Goal: Task Accomplishment & Management: Use online tool/utility

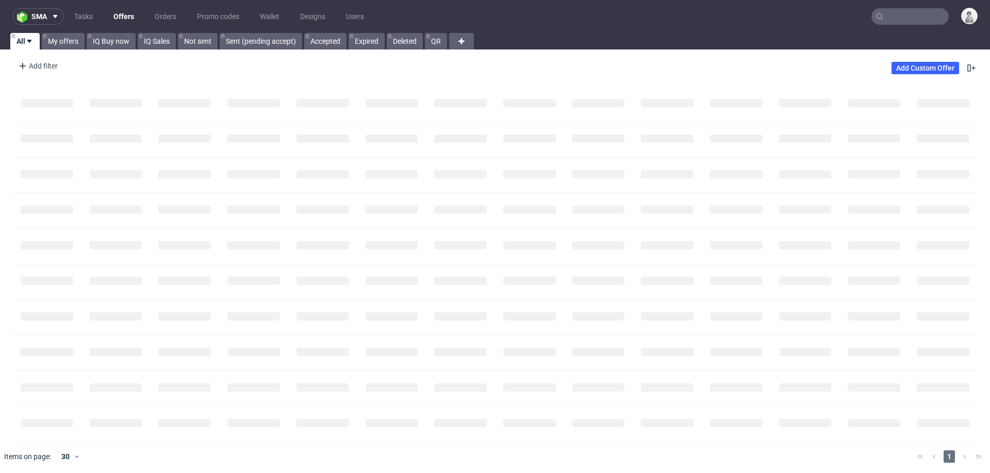
click at [880, 19] on input "text" at bounding box center [909, 16] width 77 height 16
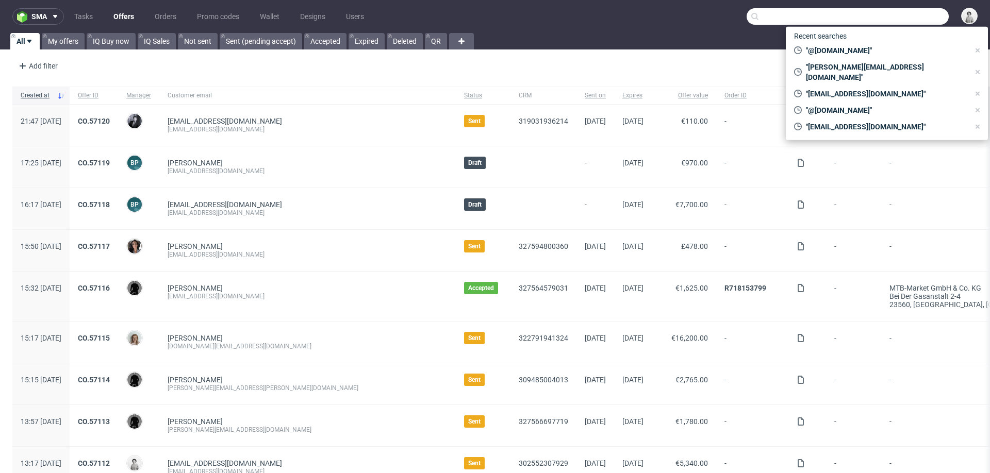
paste input "brian.rampat@gmail.com"
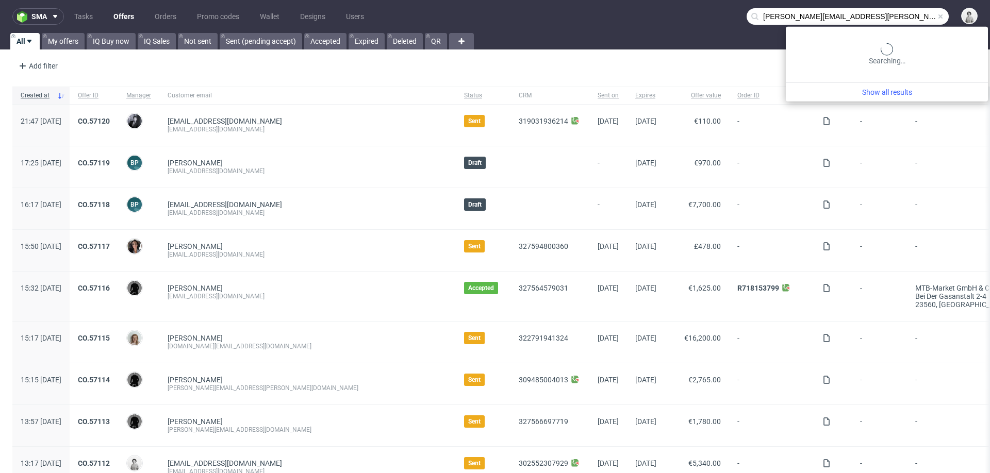
type input "brian.rampat@gmail.com"
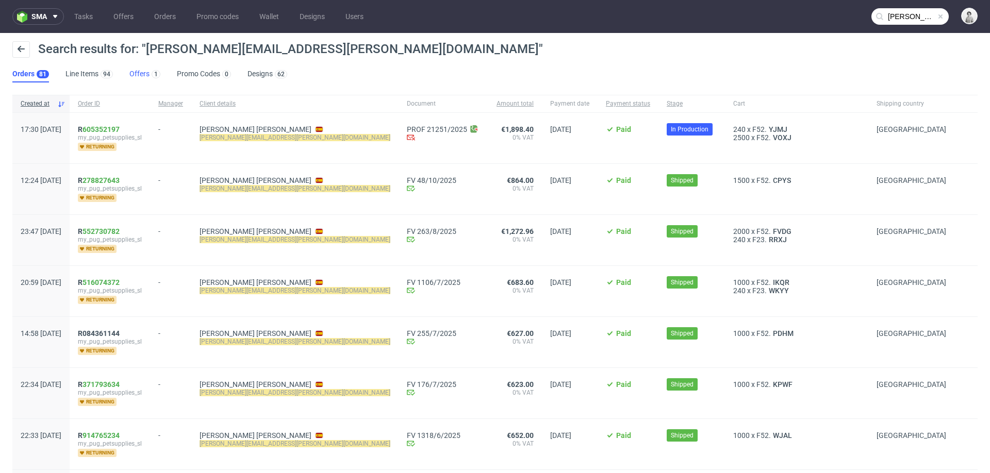
click at [139, 74] on link "Offers 1" at bounding box center [144, 74] width 31 height 16
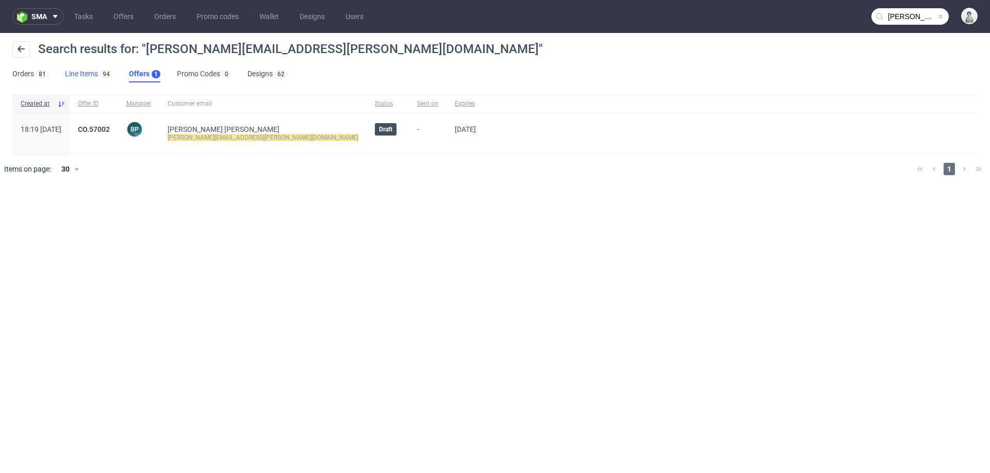
click at [82, 77] on link "Line Items 94" at bounding box center [88, 74] width 47 height 16
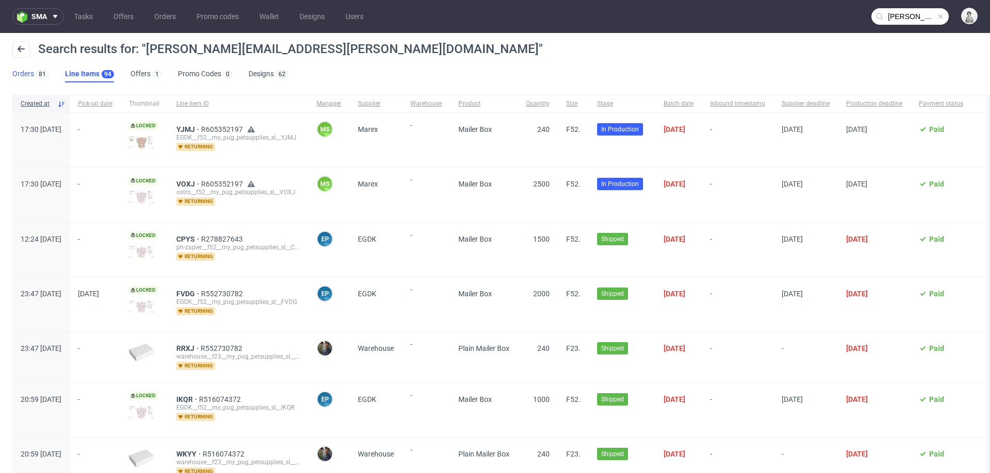
click at [28, 78] on link "Orders 81" at bounding box center [30, 74] width 36 height 16
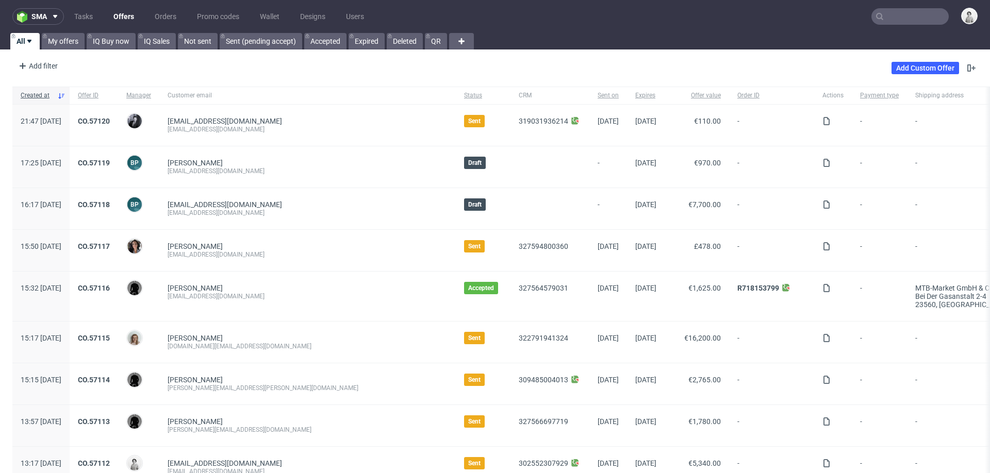
click at [898, 11] on input "text" at bounding box center [909, 16] width 77 height 16
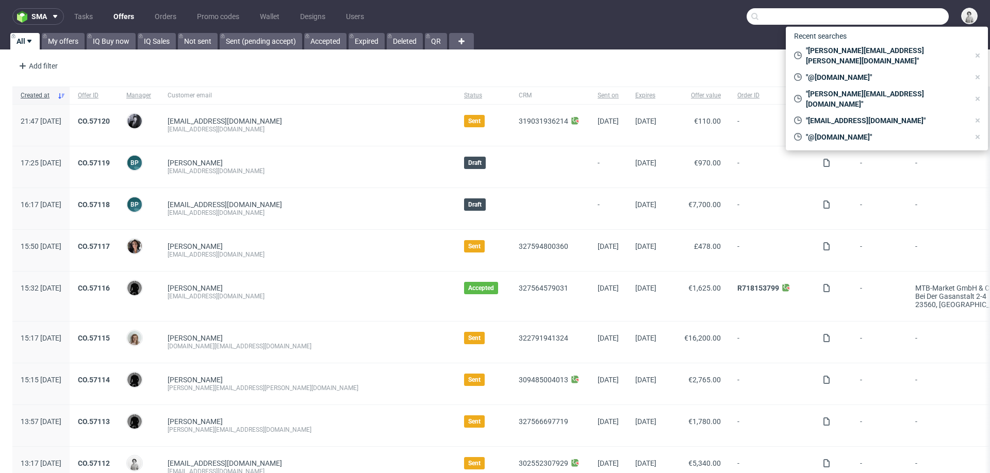
paste input "[PERSON_NAME][EMAIL_ADDRESS][DOMAIN_NAME]"
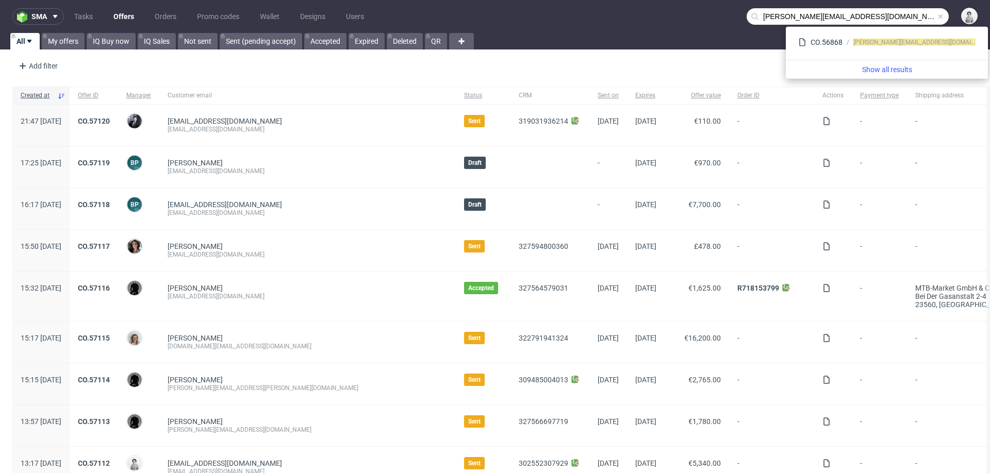
type input "[PERSON_NAME][EMAIL_ADDRESS][DOMAIN_NAME]"
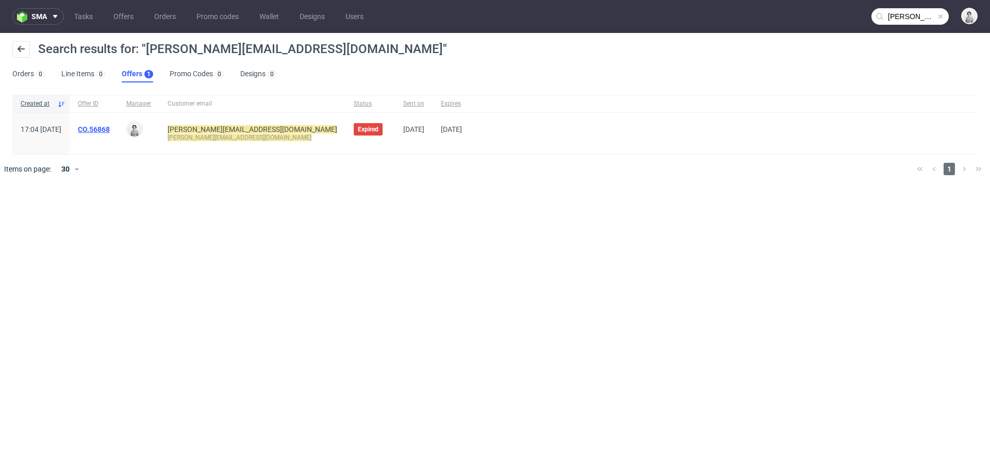
click at [110, 130] on link "CO.56868" at bounding box center [94, 129] width 32 height 8
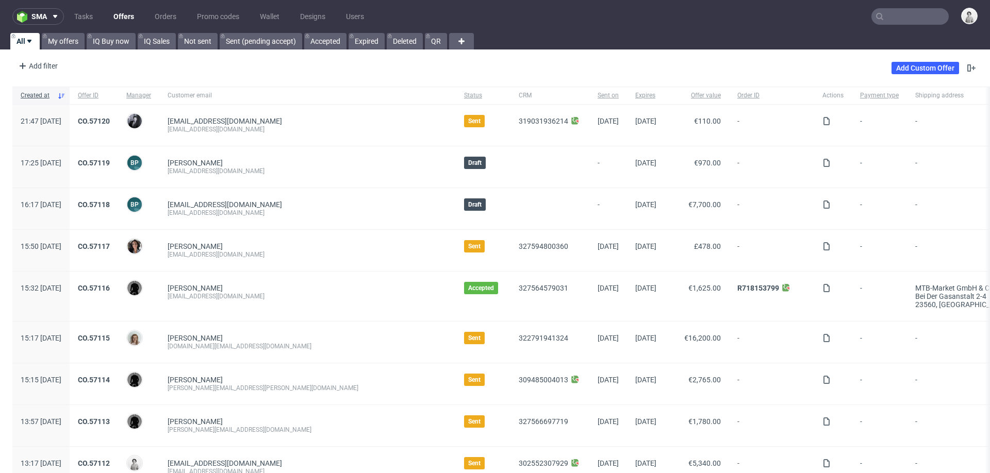
click at [885, 15] on input "text" at bounding box center [909, 16] width 77 height 16
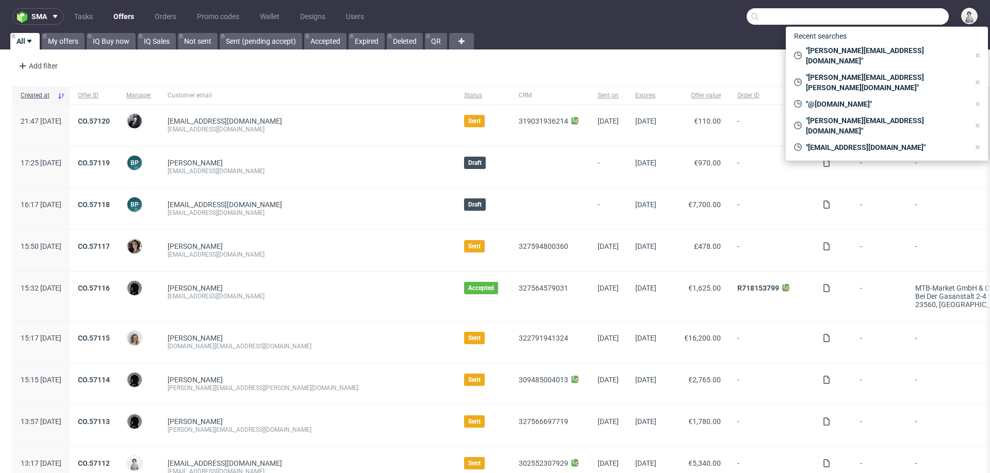
paste input "[PERSON_NAME][EMAIL_ADDRESS][DOMAIN_NAME]"
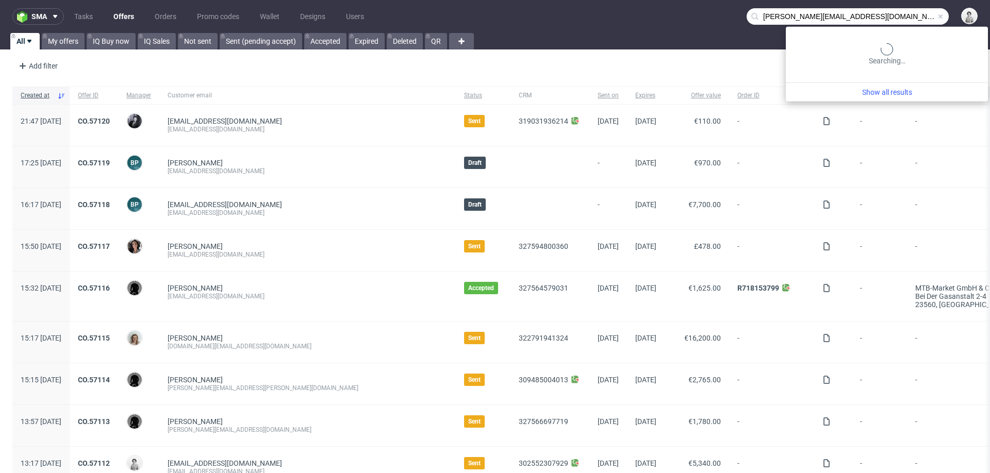
type input "[PERSON_NAME][EMAIL_ADDRESS][DOMAIN_NAME]"
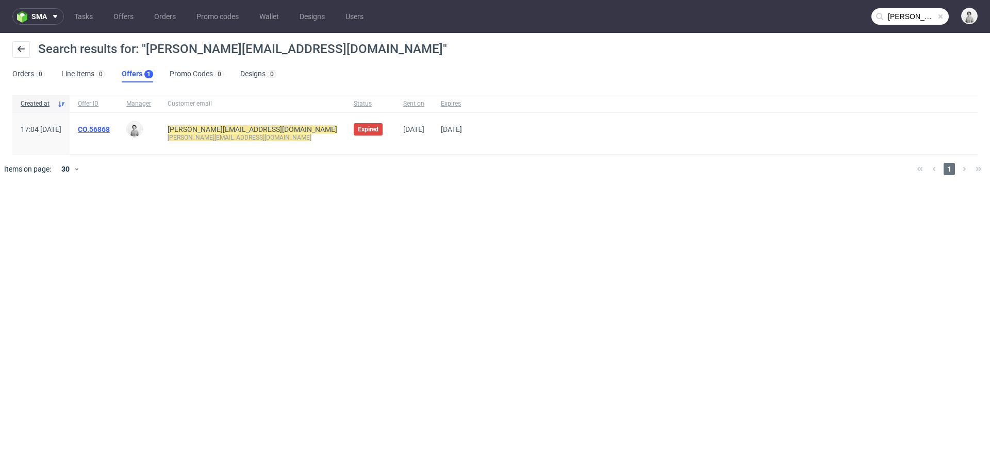
click at [110, 127] on link "CO.56868" at bounding box center [94, 129] width 32 height 8
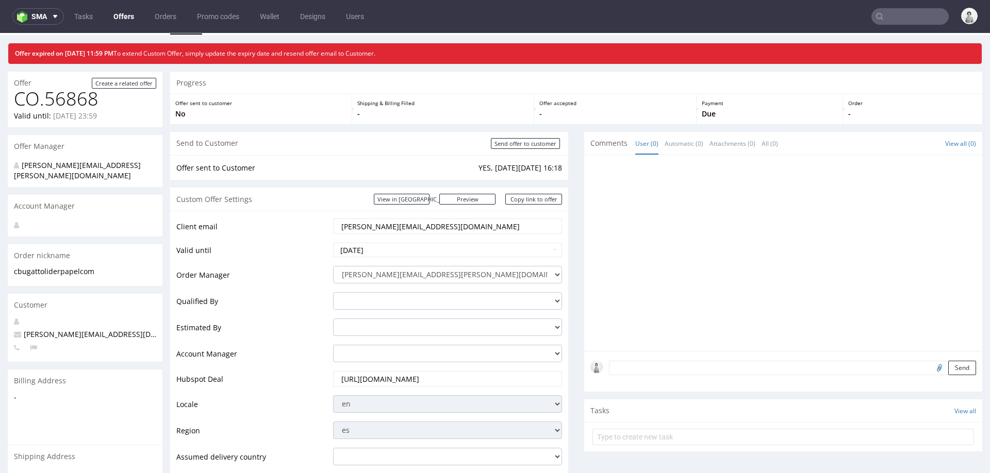
scroll to position [28, 0]
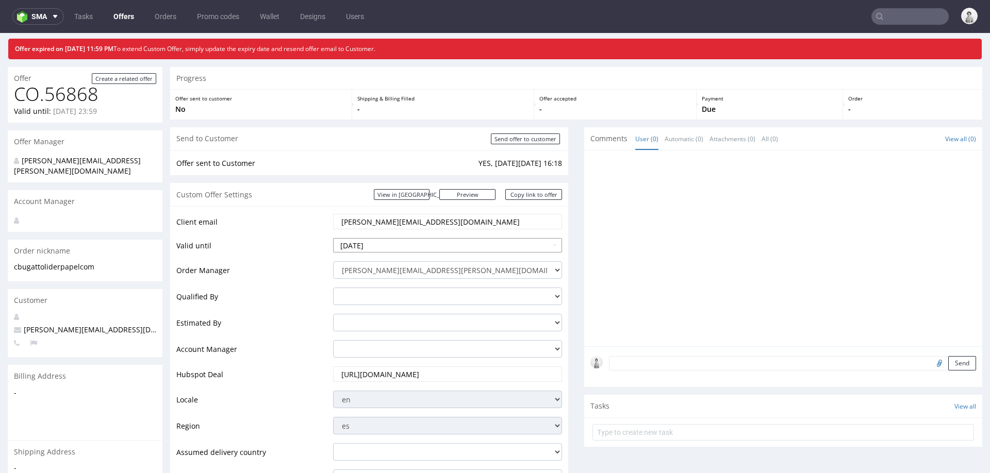
click at [426, 241] on input "2025-10-07" at bounding box center [447, 245] width 229 height 14
click at [373, 182] on td "14" at bounding box center [372, 183] width 15 height 15
type input "[DATE]"
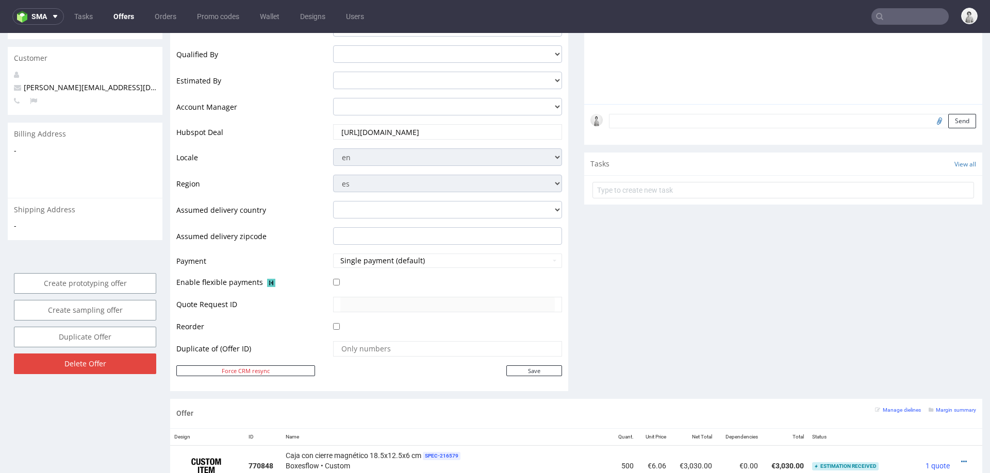
scroll to position [282, 0]
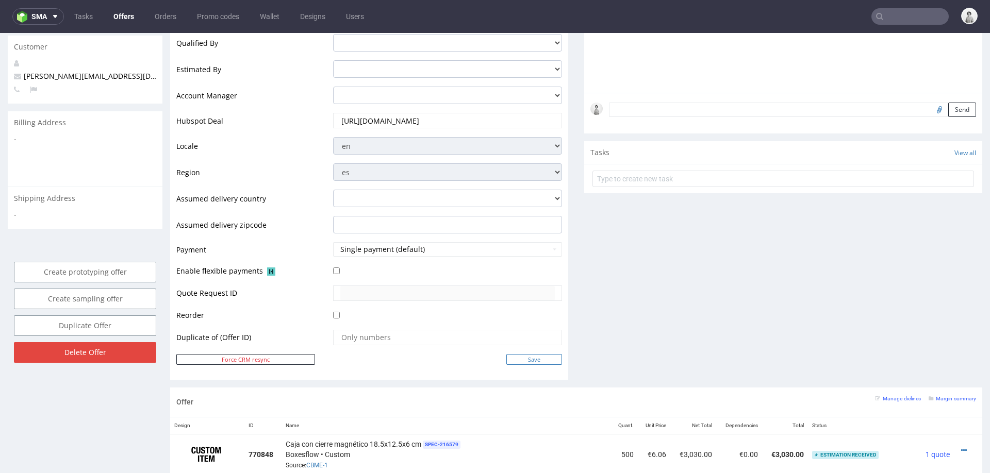
click at [536, 360] on input "Save" at bounding box center [534, 359] width 56 height 11
type input "In progress..."
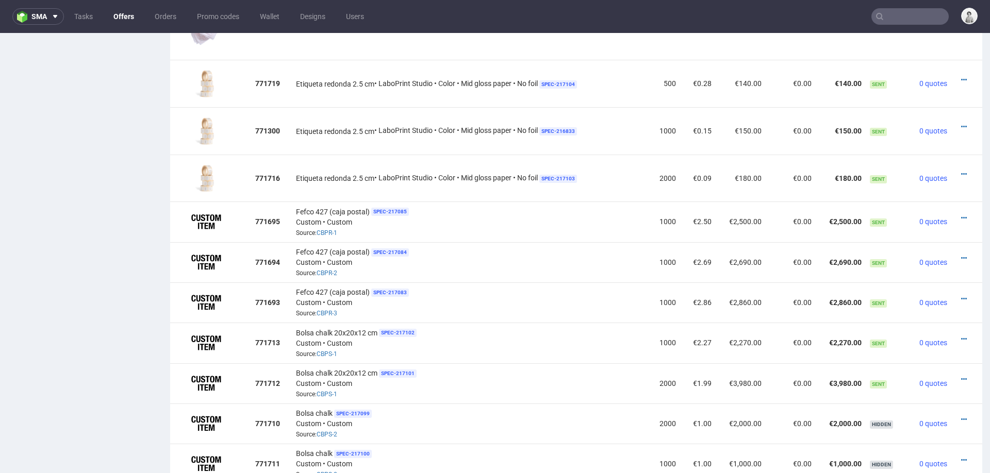
scroll to position [1184, 0]
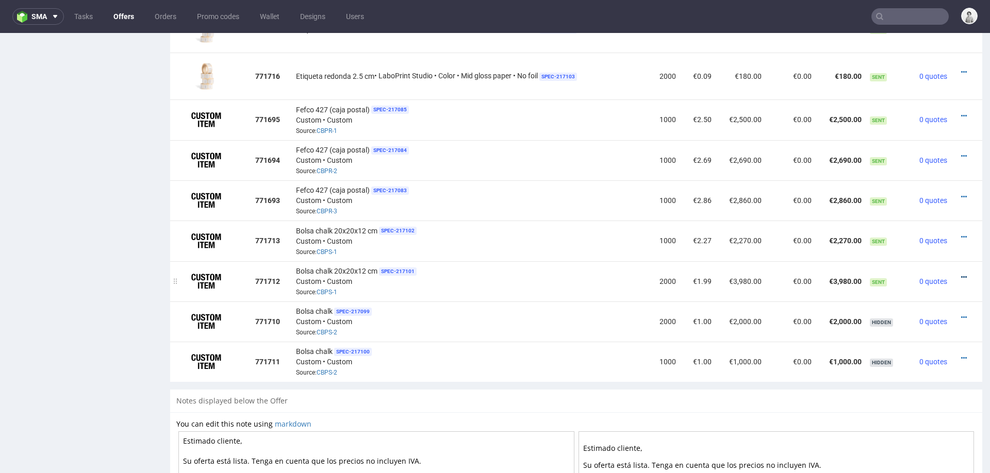
click at [961, 274] on icon at bounding box center [964, 277] width 6 height 7
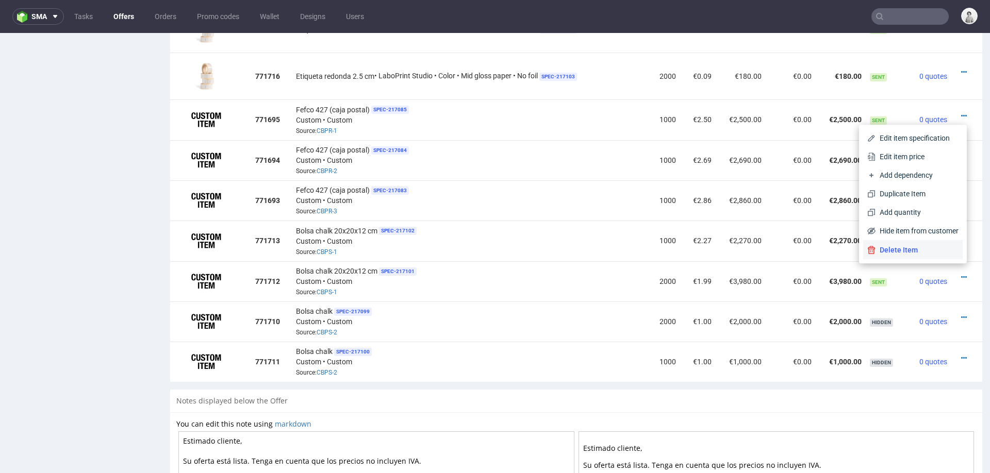
click at [929, 252] on span "Delete Item" at bounding box center [916, 250] width 83 height 10
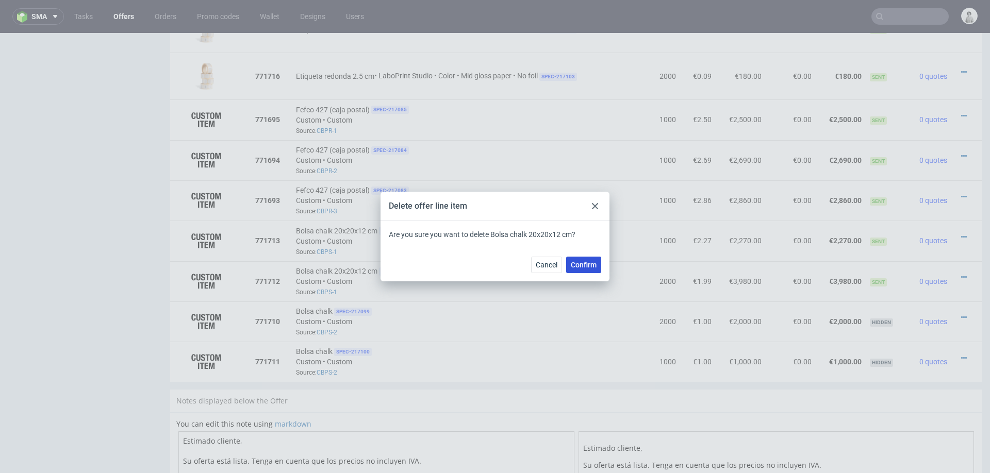
click at [593, 262] on span "Confirm" at bounding box center [584, 264] width 26 height 7
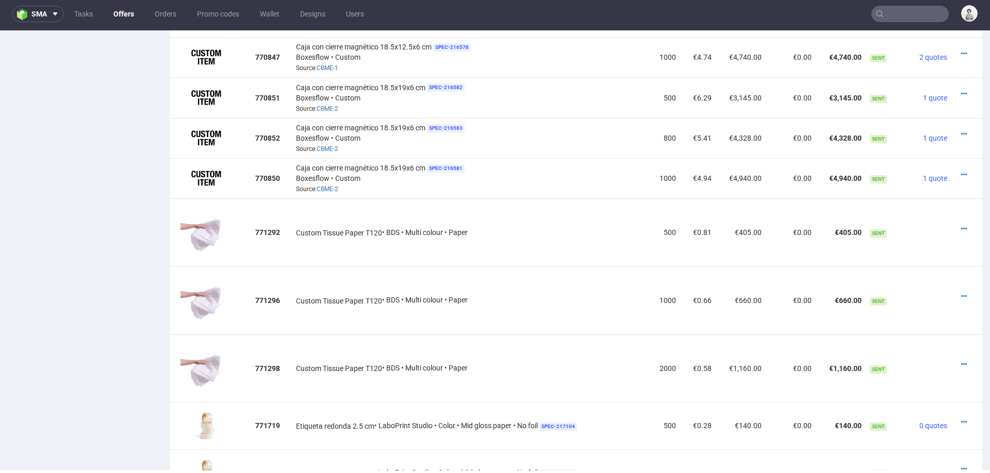
scroll to position [790, 0]
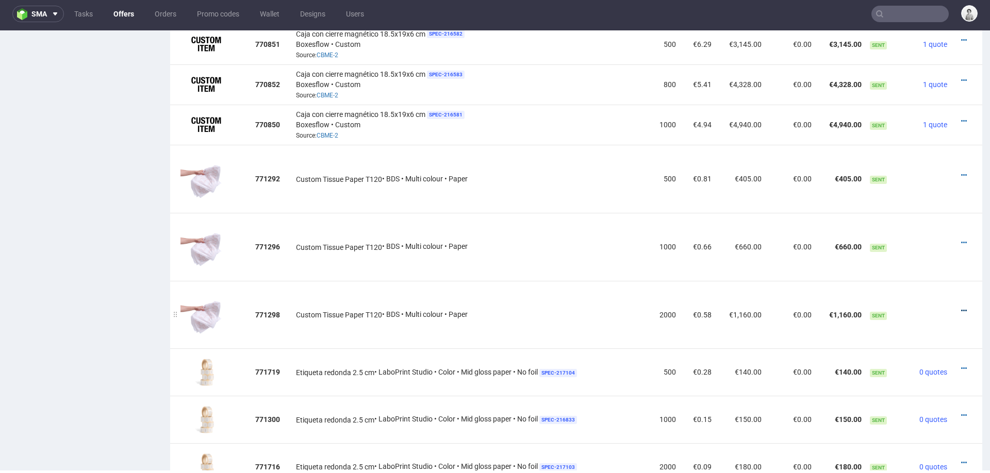
click at [961, 307] on icon at bounding box center [964, 310] width 6 height 7
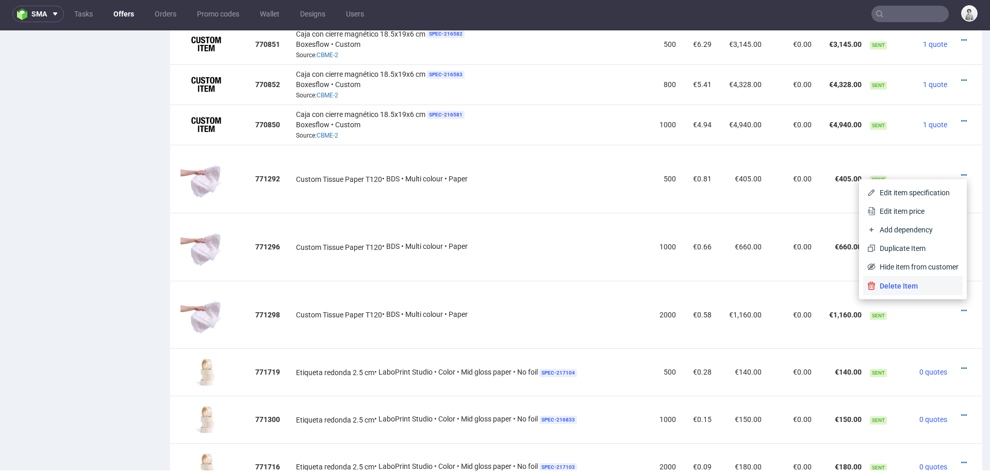
click at [928, 284] on span "Delete Item" at bounding box center [916, 286] width 83 height 10
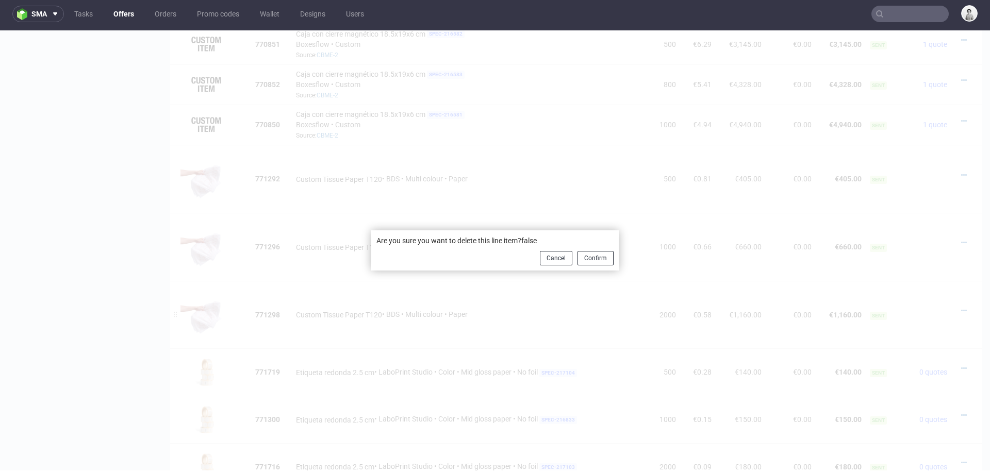
drag, startPoint x: 547, startPoint y: 255, endPoint x: 567, endPoint y: 280, distance: 31.9
click at [567, 280] on div "Are you sure you want to delete this line item?false Cancel Confirm" at bounding box center [495, 250] width 990 height 440
click at [588, 264] on button "Confirm" at bounding box center [595, 258] width 36 height 14
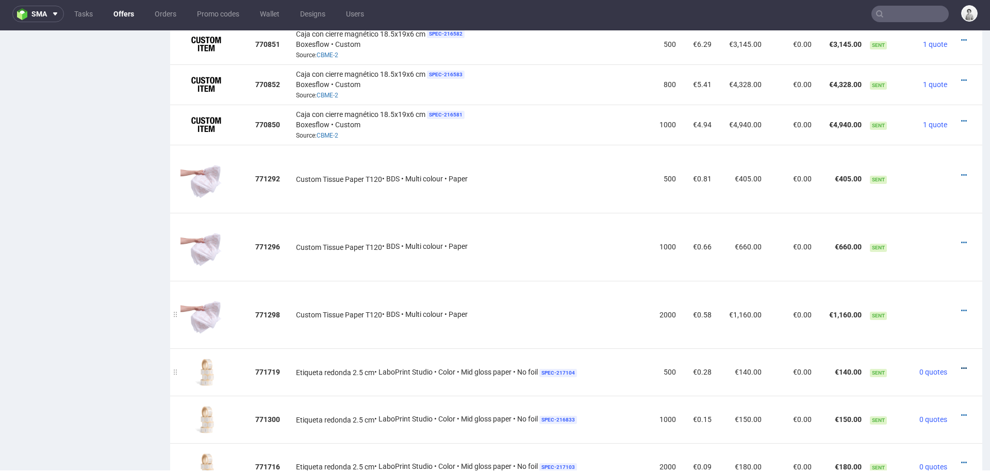
click at [961, 365] on icon at bounding box center [964, 368] width 6 height 7
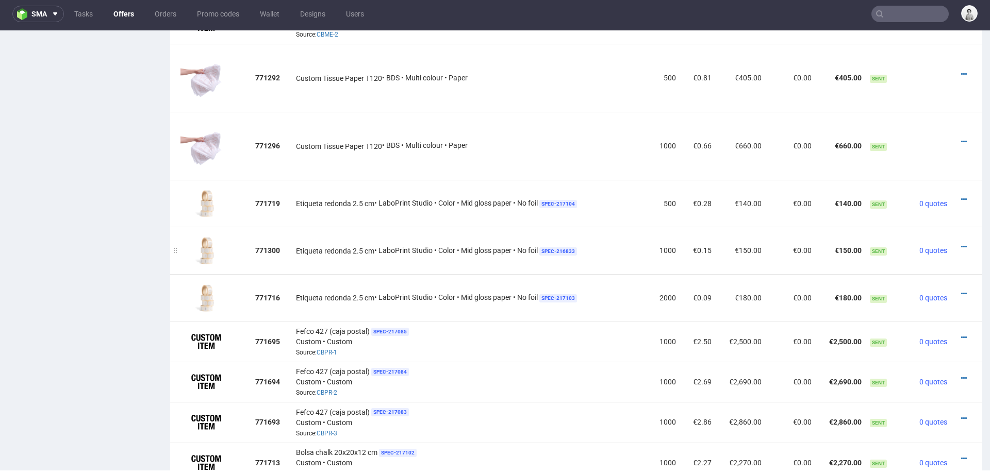
scroll to position [899, 0]
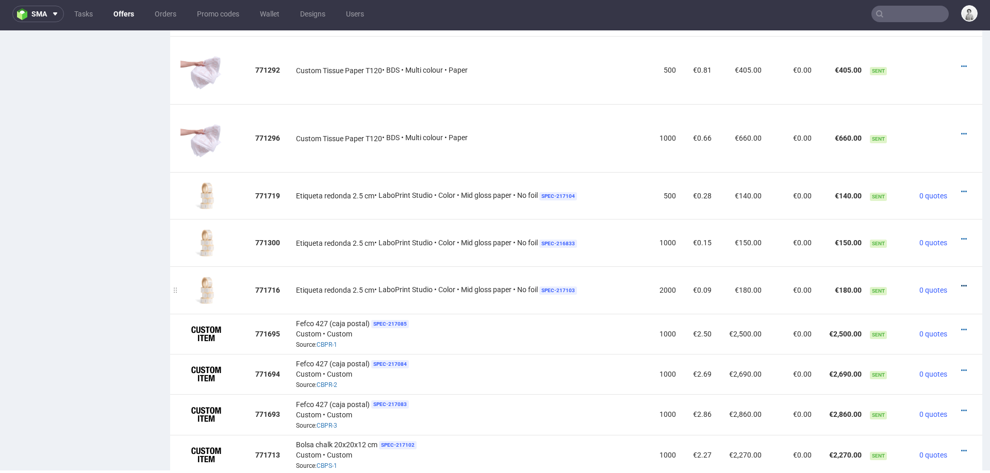
click at [961, 282] on link at bounding box center [964, 286] width 6 height 8
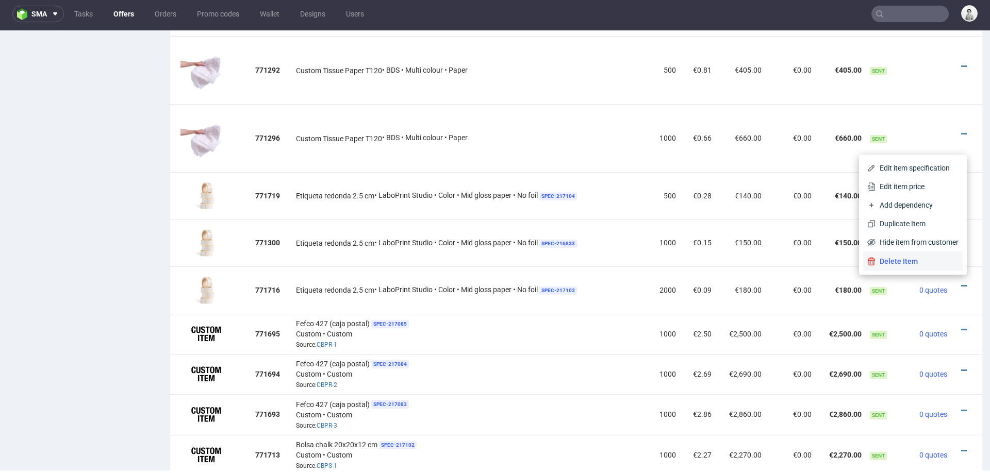
click at [914, 262] on span "Delete Item" at bounding box center [916, 261] width 83 height 10
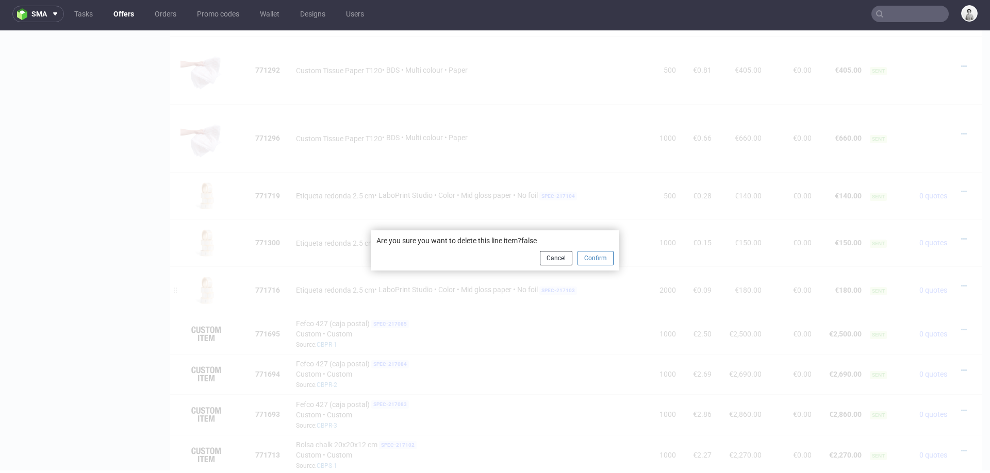
click at [595, 256] on button "Confirm" at bounding box center [595, 258] width 36 height 14
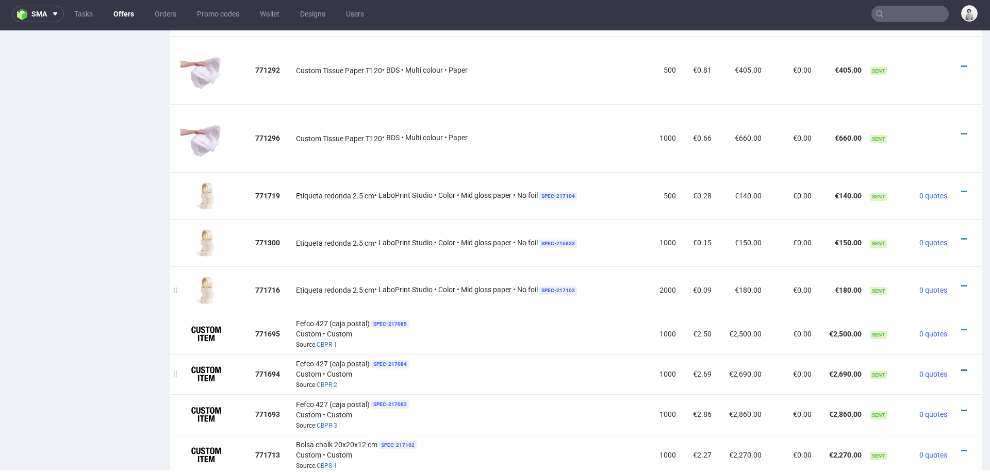
click at [961, 367] on icon at bounding box center [964, 370] width 6 height 7
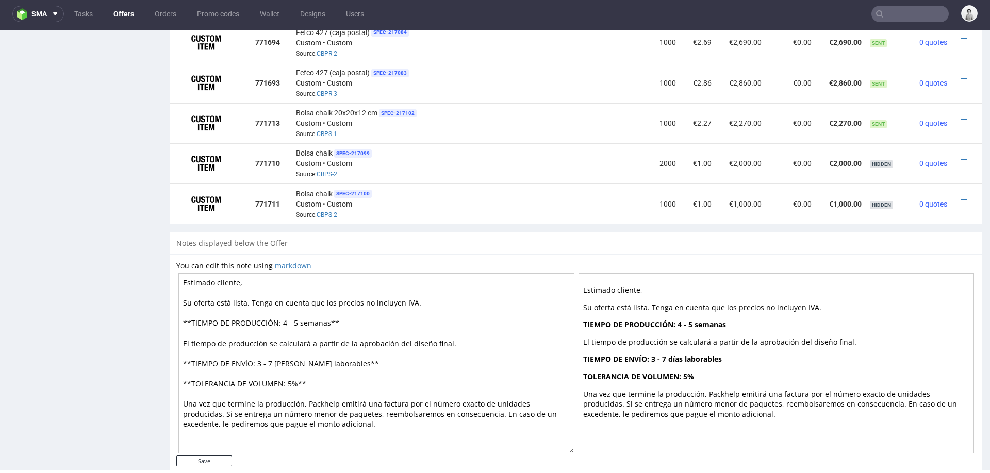
scroll to position [1062, 0]
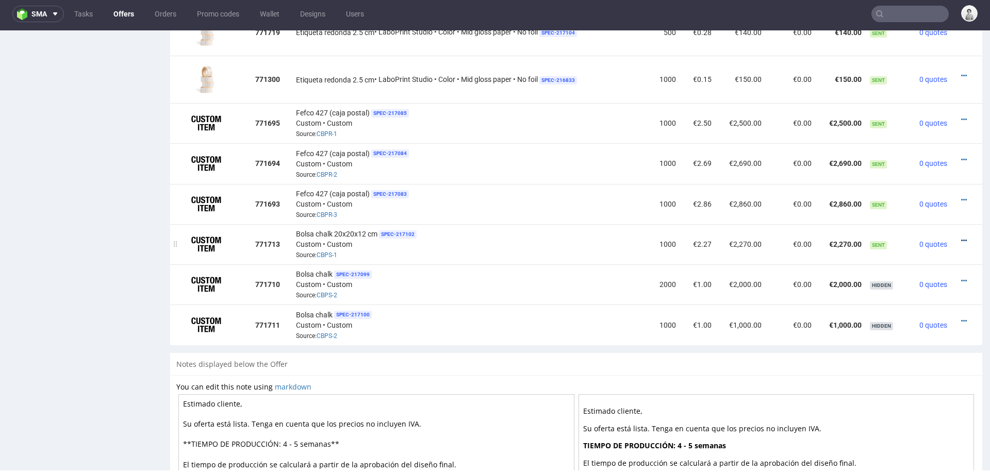
click at [961, 237] on link at bounding box center [964, 241] width 6 height 8
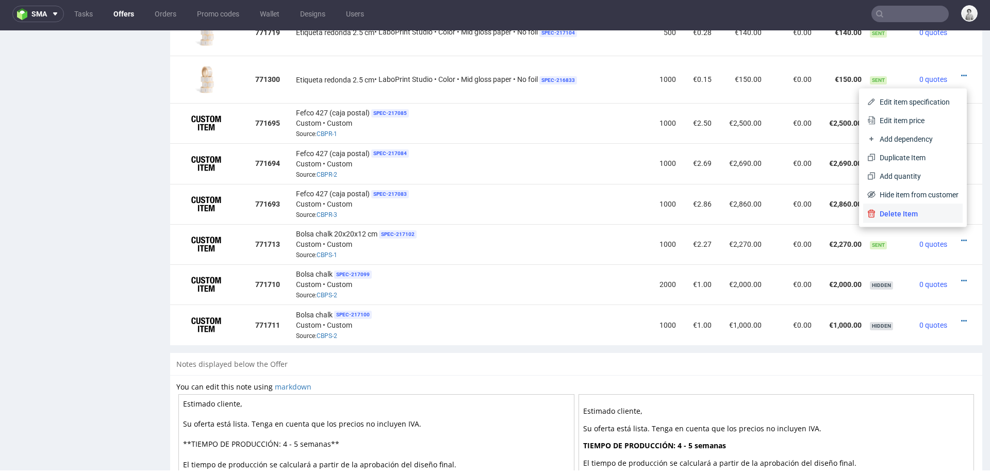
click at [926, 210] on span "Delete Item" at bounding box center [916, 214] width 83 height 10
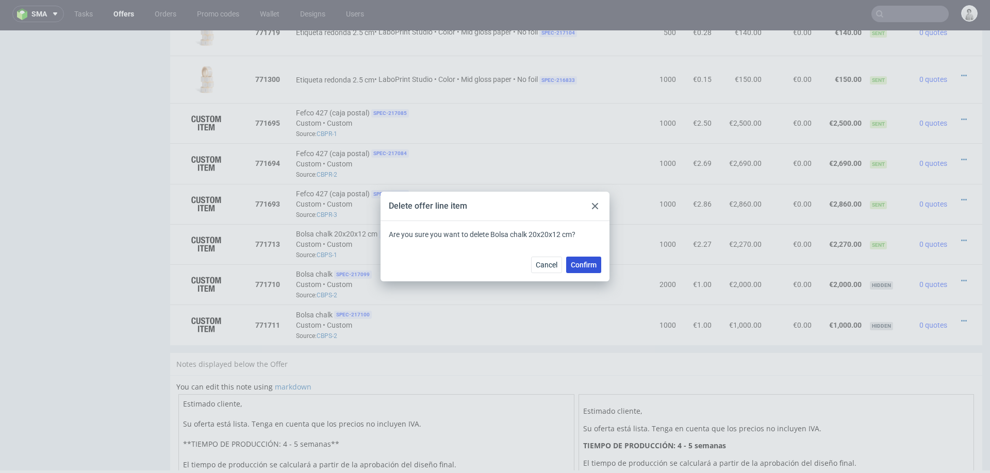
click at [585, 262] on span "Confirm" at bounding box center [584, 264] width 26 height 7
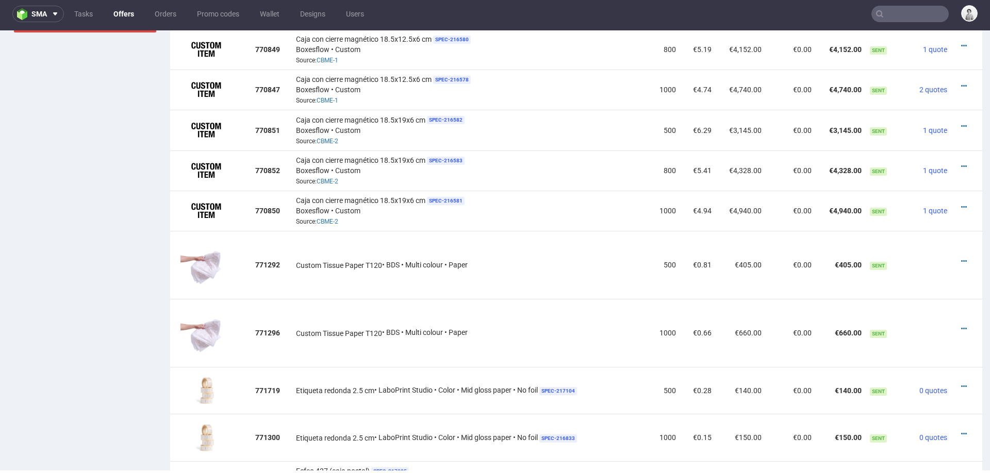
scroll to position [747, 0]
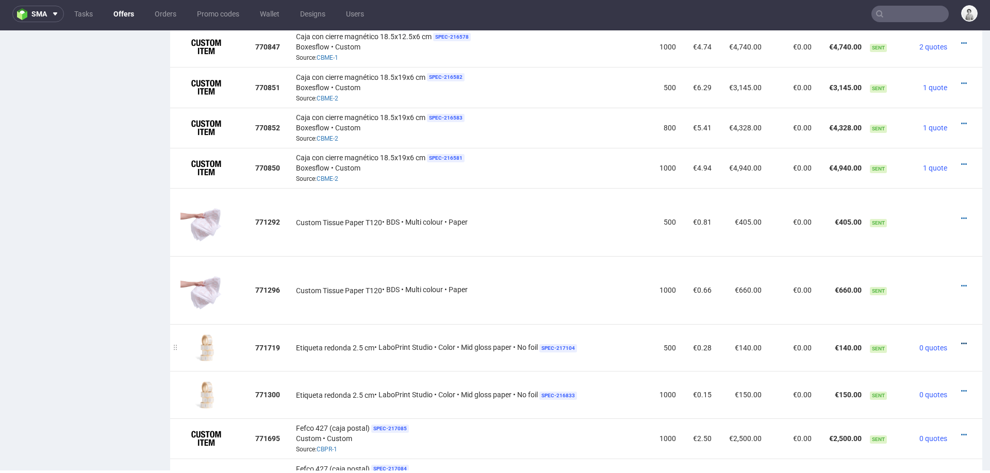
click at [961, 340] on icon at bounding box center [964, 343] width 6 height 7
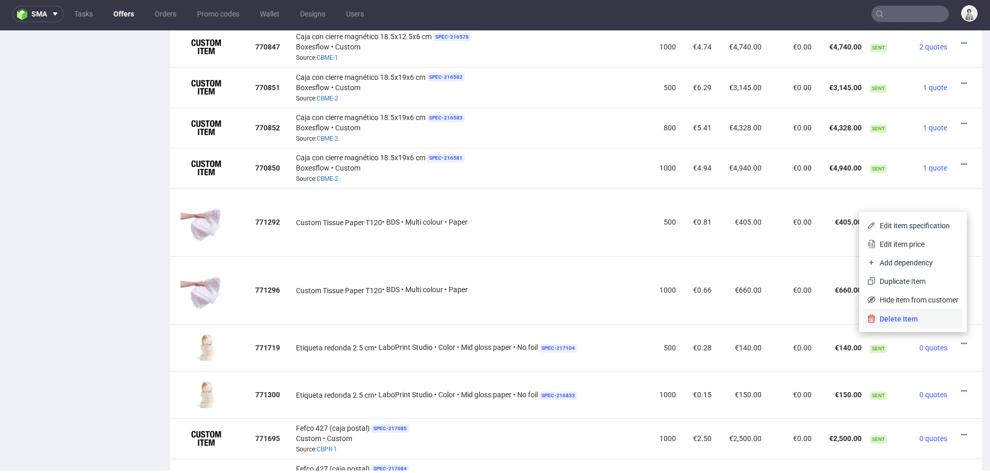
click at [939, 315] on span "Delete Item" at bounding box center [916, 319] width 83 height 10
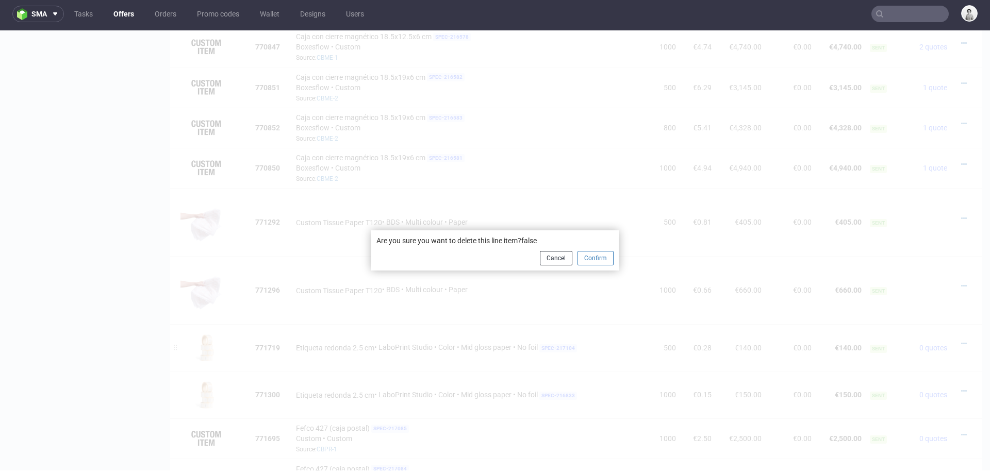
click at [586, 261] on button "Confirm" at bounding box center [595, 258] width 36 height 14
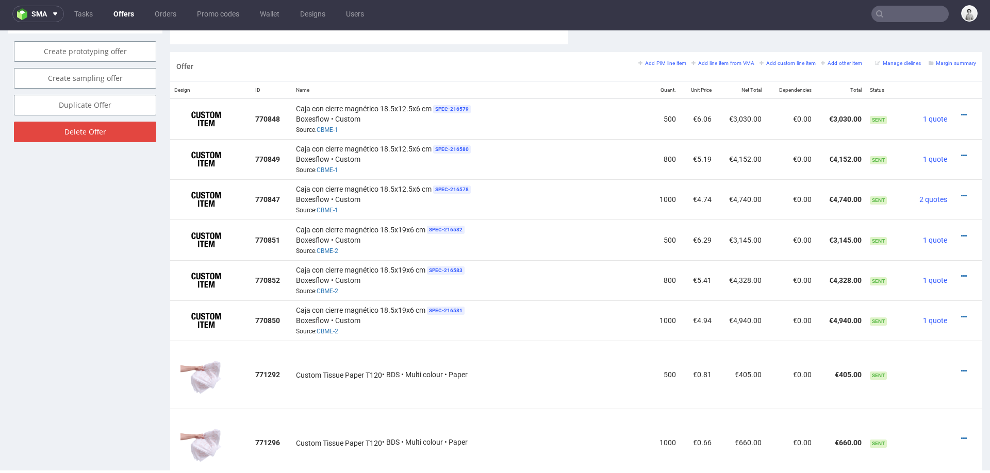
scroll to position [681, 0]
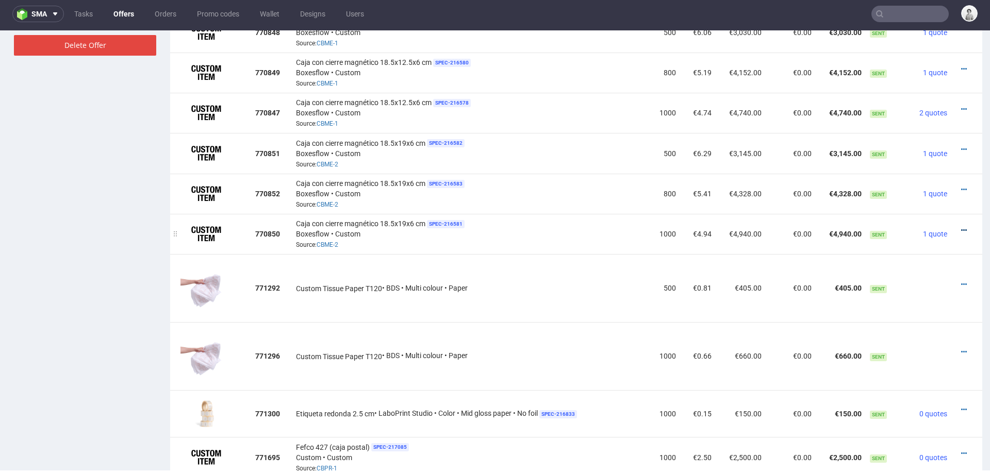
click at [961, 227] on icon at bounding box center [964, 230] width 6 height 7
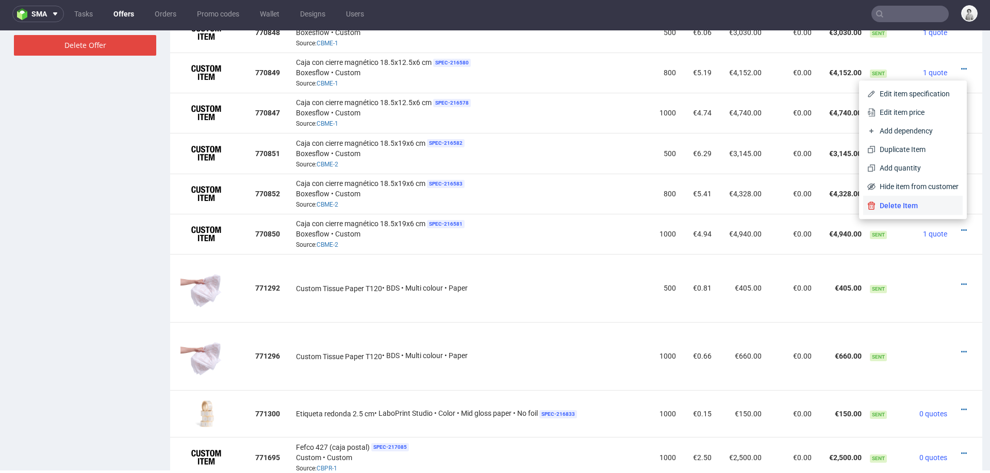
click at [920, 201] on span "Delete Item" at bounding box center [916, 206] width 83 height 10
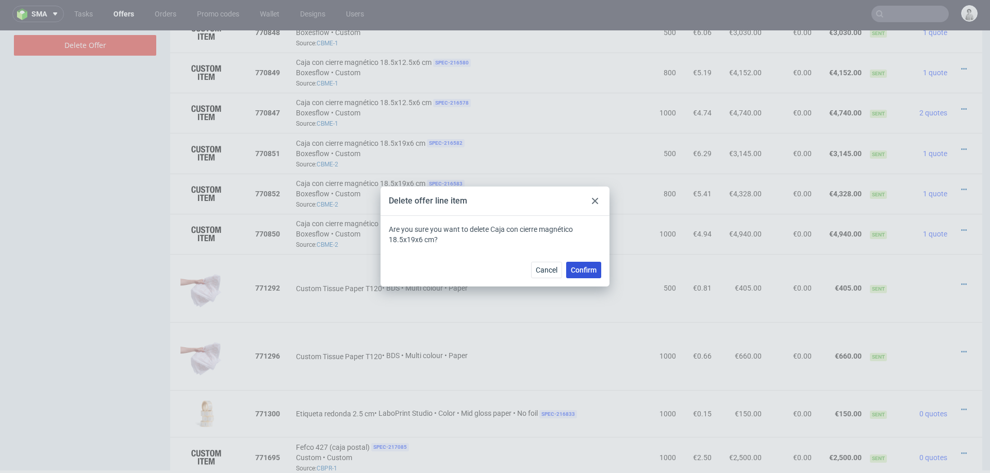
click at [596, 270] on button "Confirm" at bounding box center [583, 270] width 35 height 16
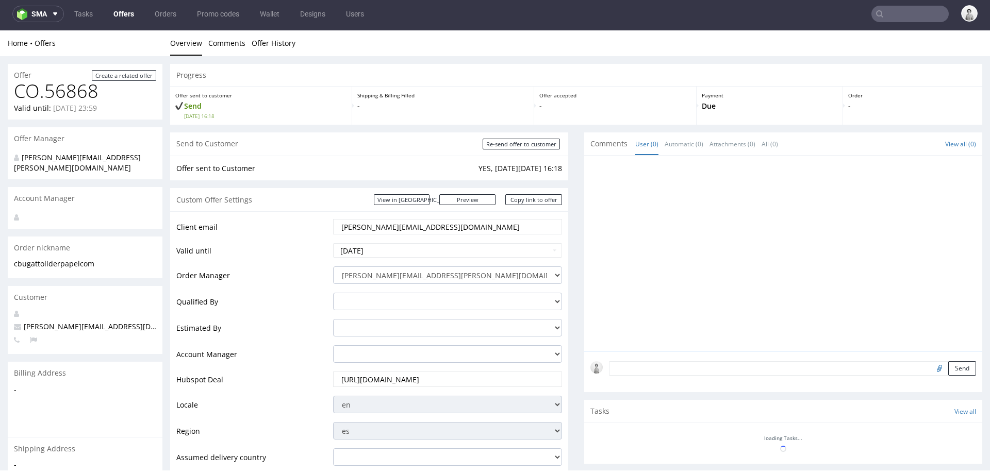
scroll to position [86, 0]
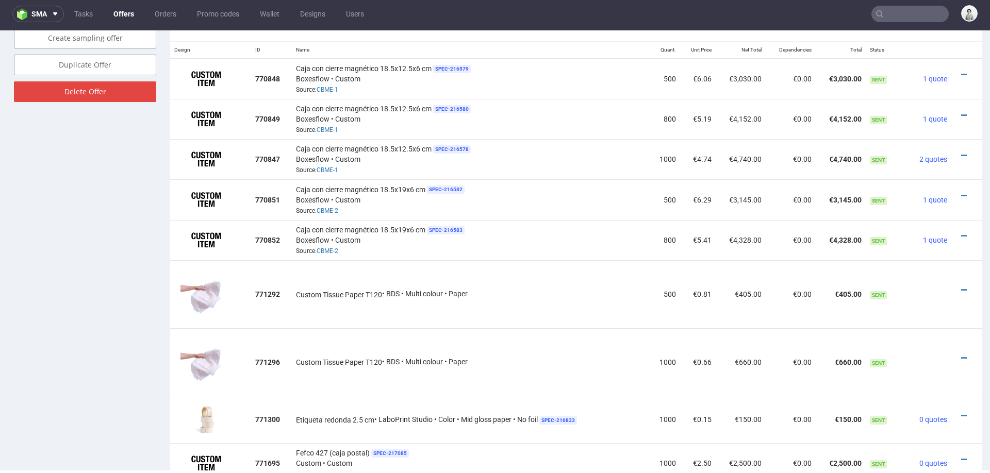
scroll to position [670, 0]
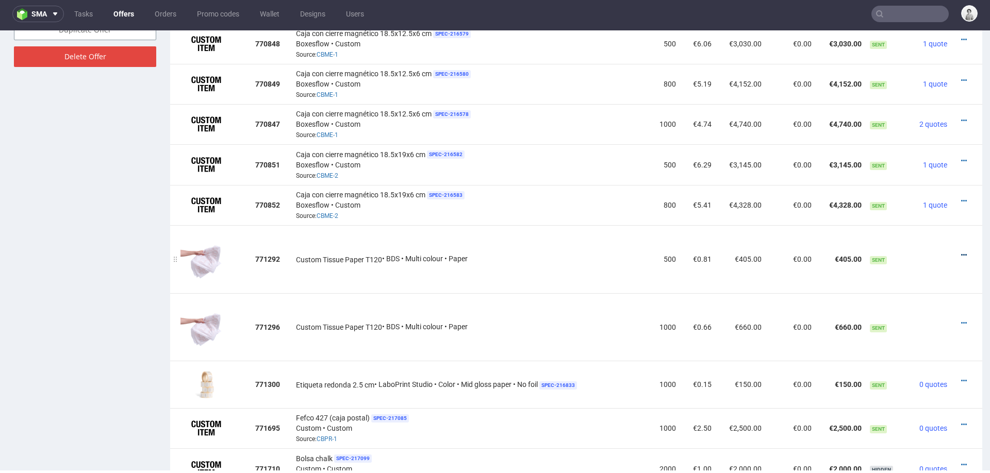
click at [961, 252] on icon at bounding box center [964, 255] width 6 height 7
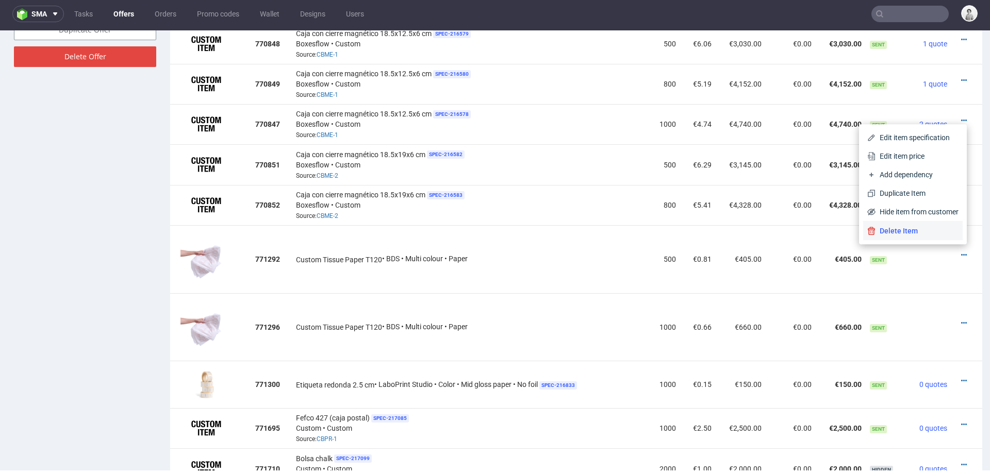
click at [937, 237] on li "Delete Item" at bounding box center [912, 231] width 99 height 19
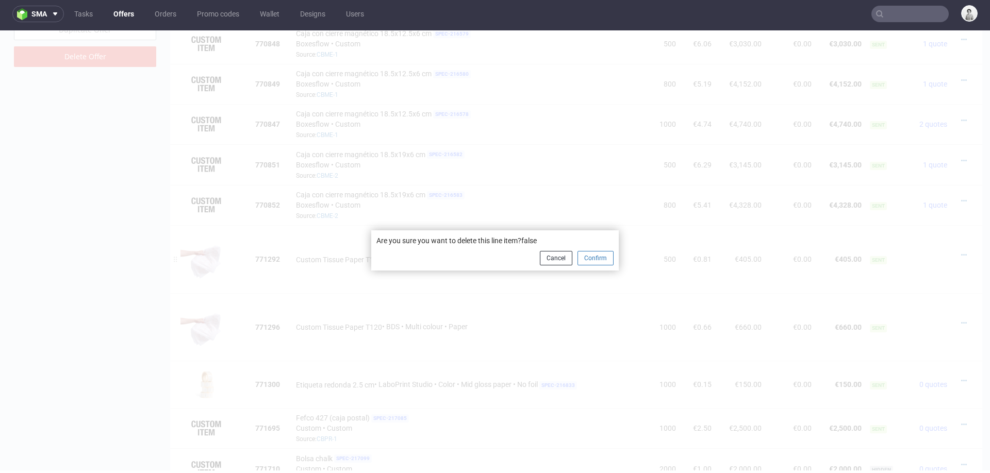
click at [596, 258] on button "Confirm" at bounding box center [595, 258] width 36 height 14
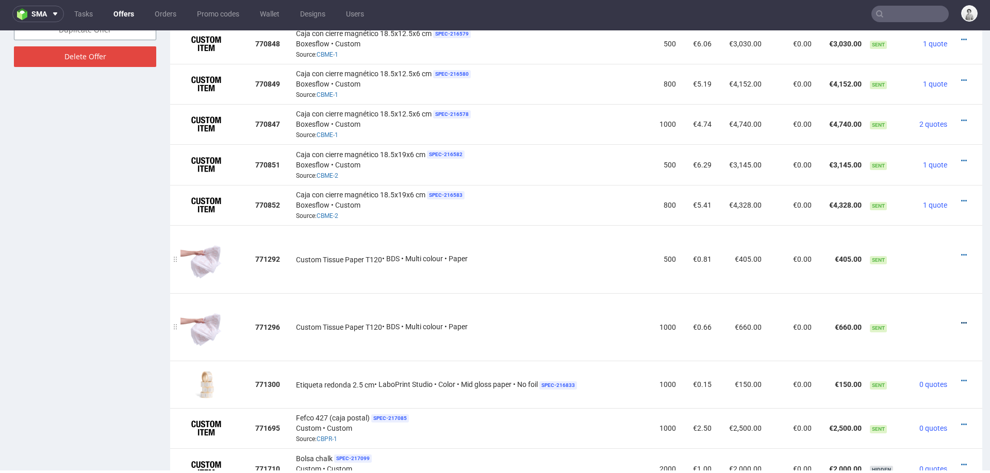
click at [961, 320] on icon at bounding box center [964, 323] width 6 height 7
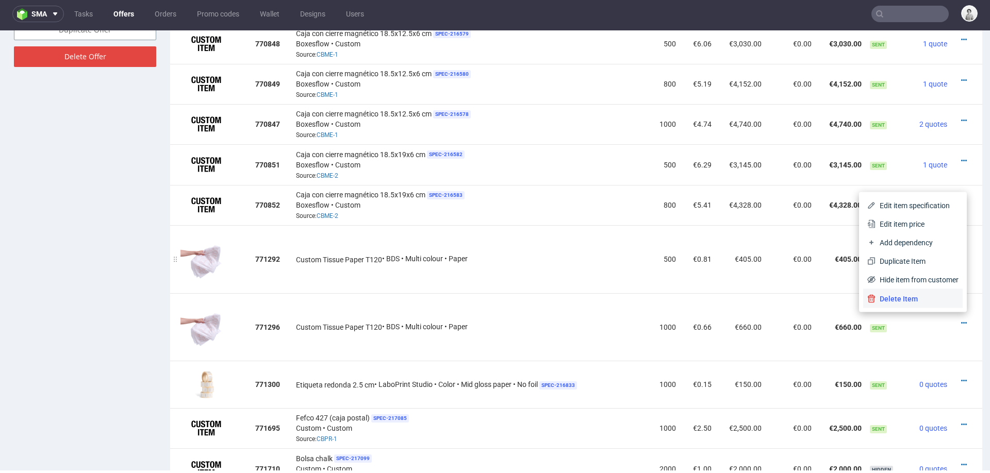
click at [939, 305] on li "Delete Item" at bounding box center [912, 299] width 99 height 19
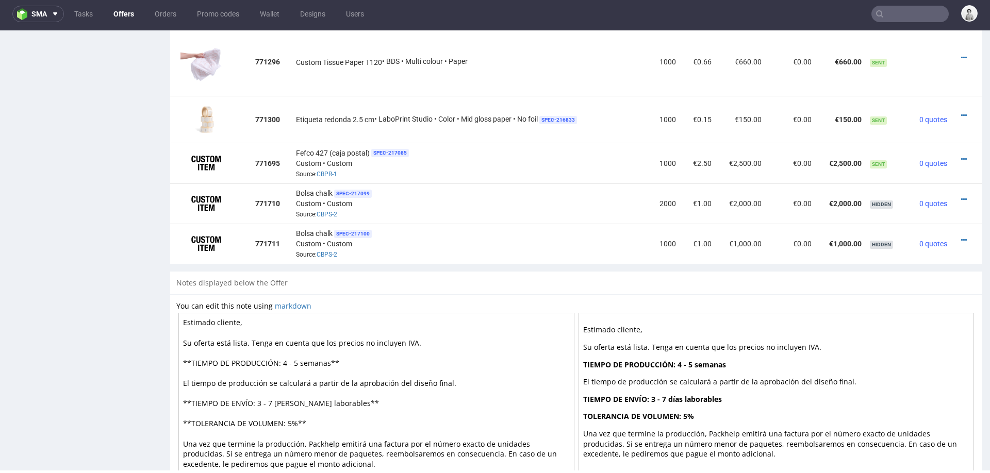
scroll to position [635, 0]
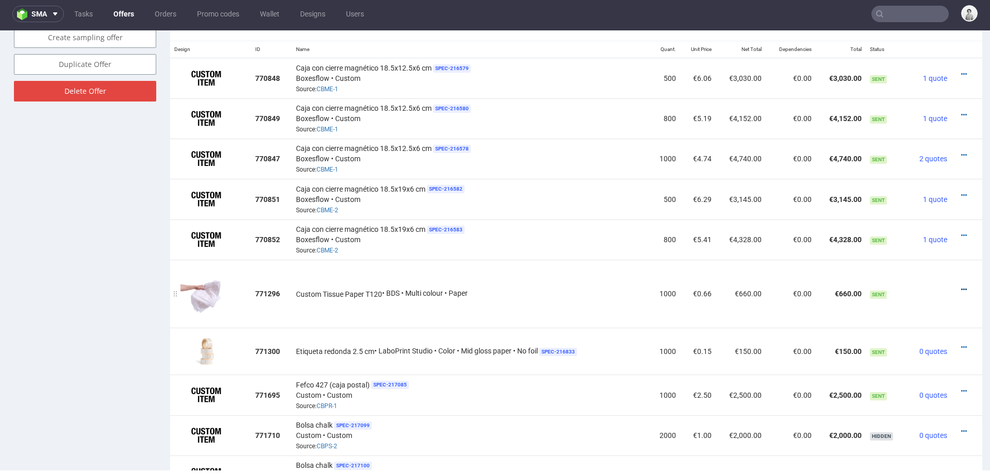
click at [961, 286] on icon at bounding box center [964, 289] width 6 height 7
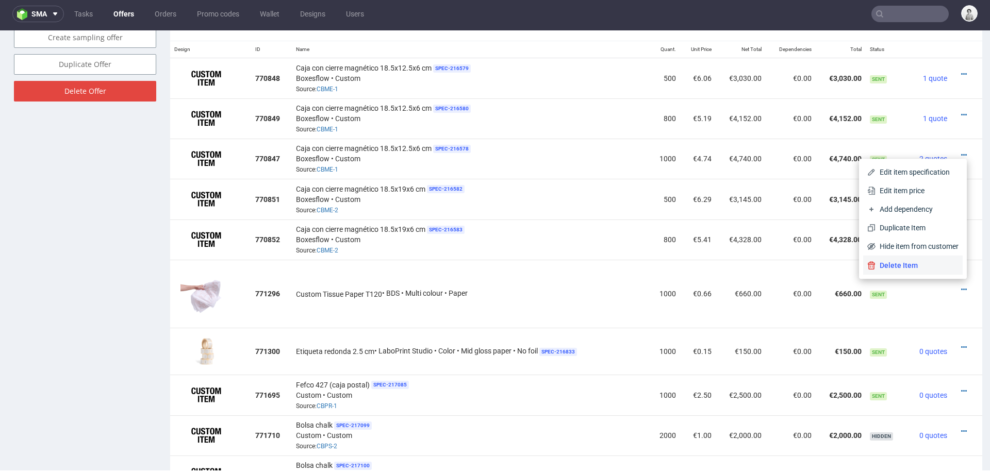
click at [928, 265] on span "Delete Item" at bounding box center [916, 265] width 83 height 10
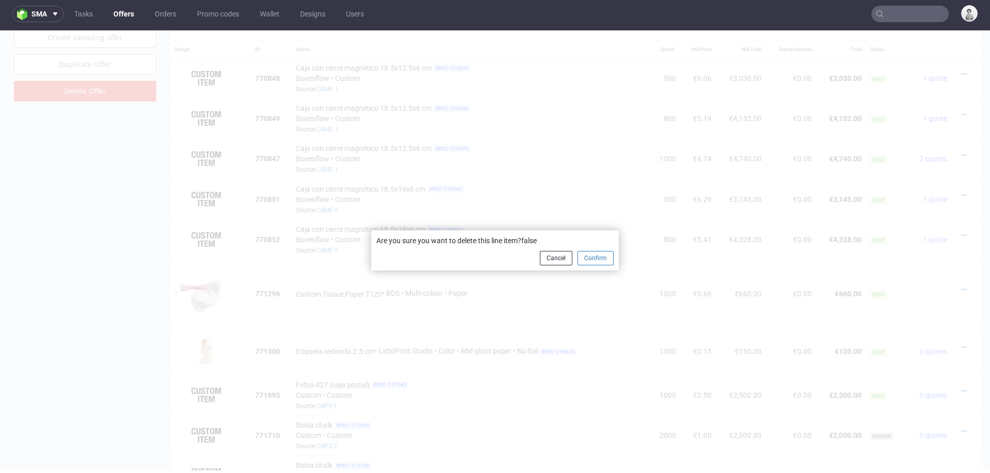
click at [585, 256] on button "Confirm" at bounding box center [595, 258] width 36 height 14
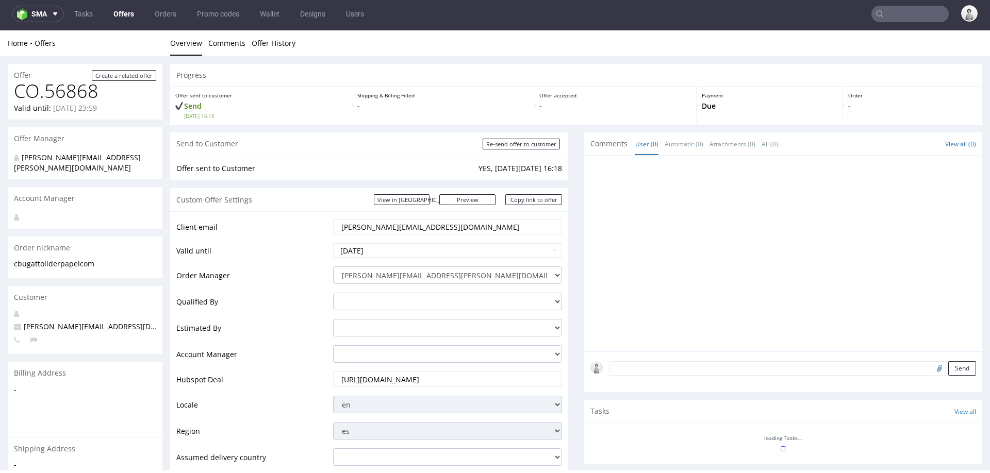
scroll to position [629, 0]
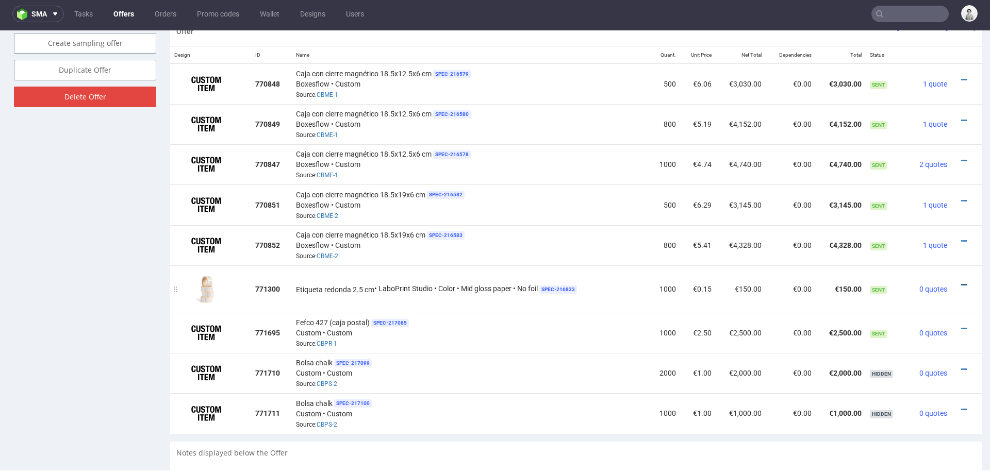
click at [961, 281] on icon at bounding box center [964, 284] width 6 height 7
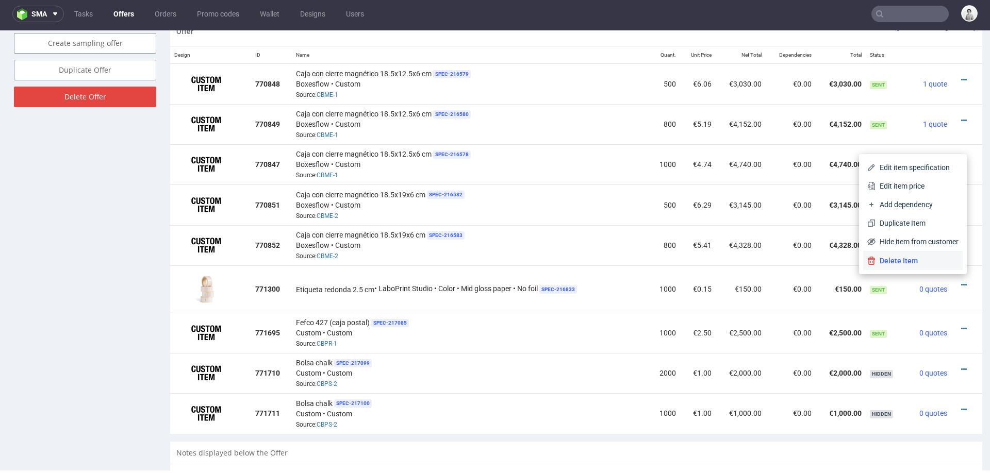
click at [932, 260] on span "Delete Item" at bounding box center [916, 261] width 83 height 10
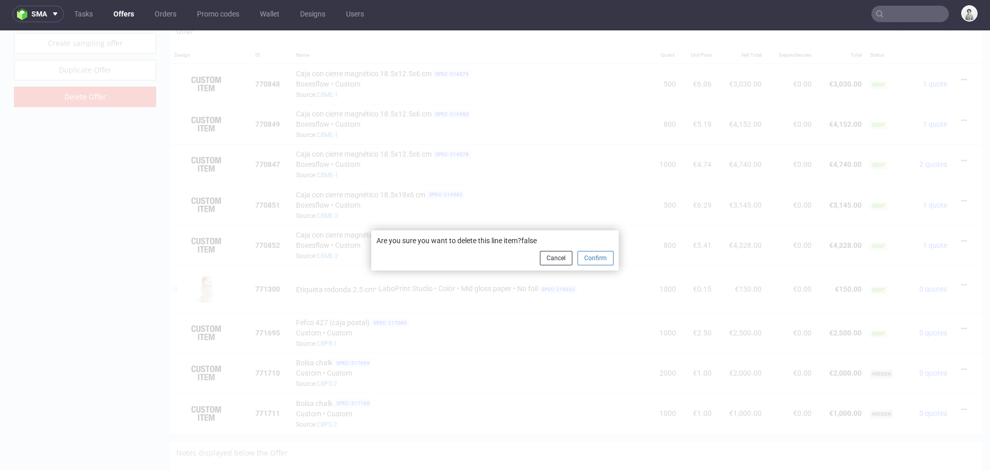
click at [594, 258] on button "Confirm" at bounding box center [595, 258] width 36 height 14
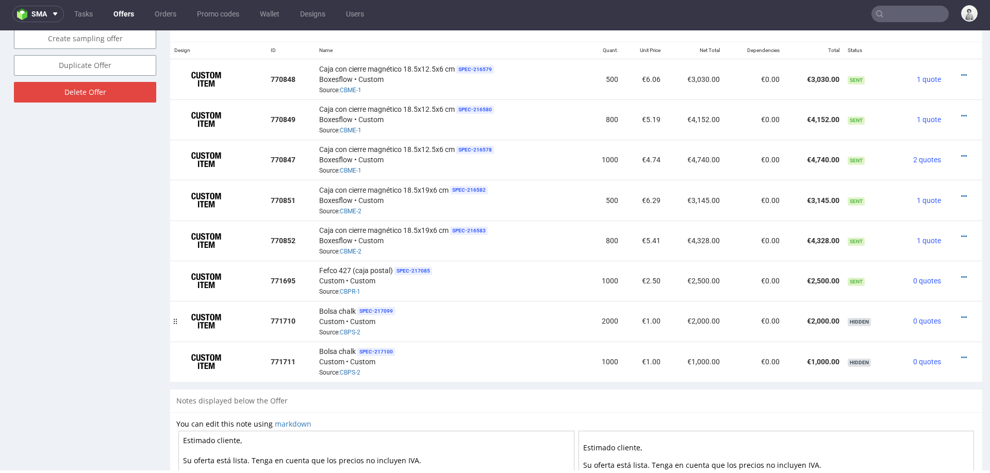
scroll to position [620, 0]
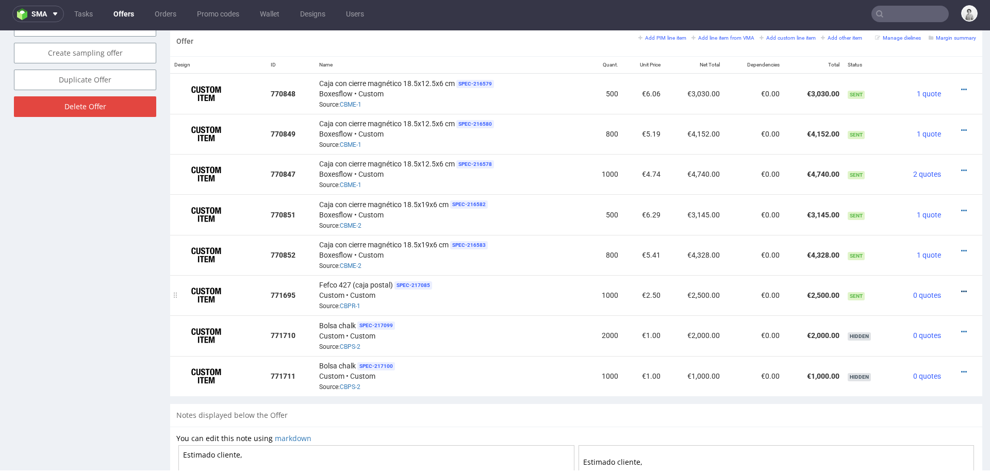
click at [961, 288] on icon at bounding box center [964, 291] width 6 height 7
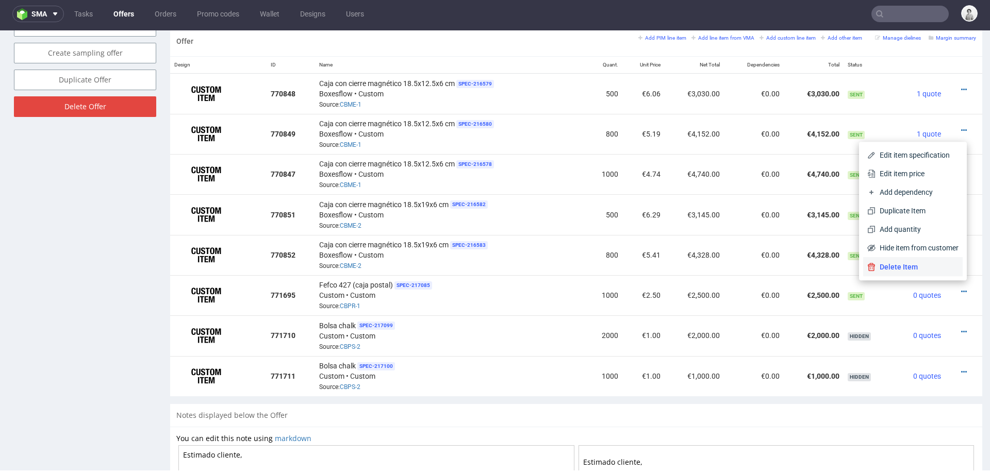
click at [938, 269] on span "Delete Item" at bounding box center [916, 267] width 83 height 10
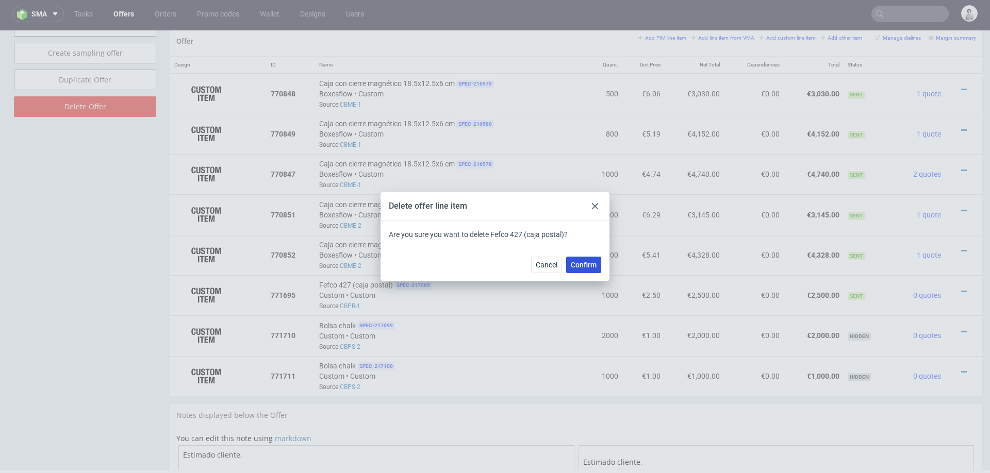
click at [585, 261] on span "Confirm" at bounding box center [584, 264] width 26 height 7
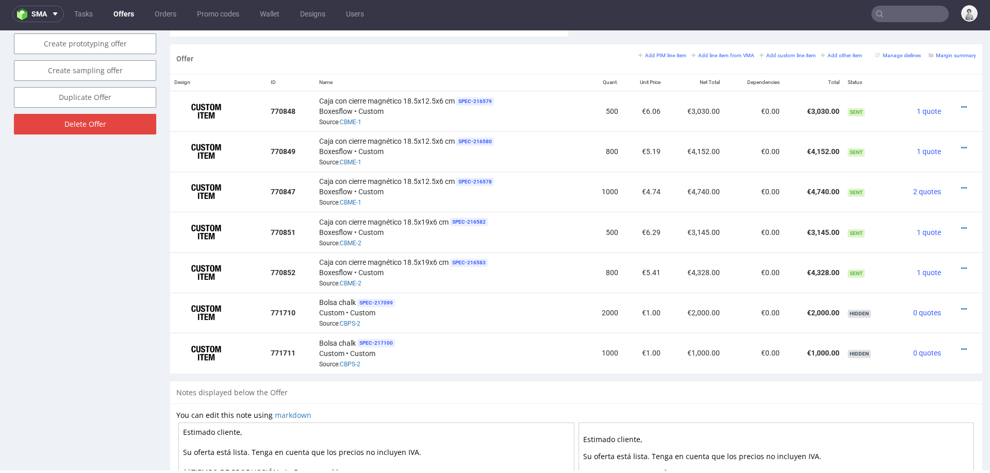
scroll to position [617, 0]
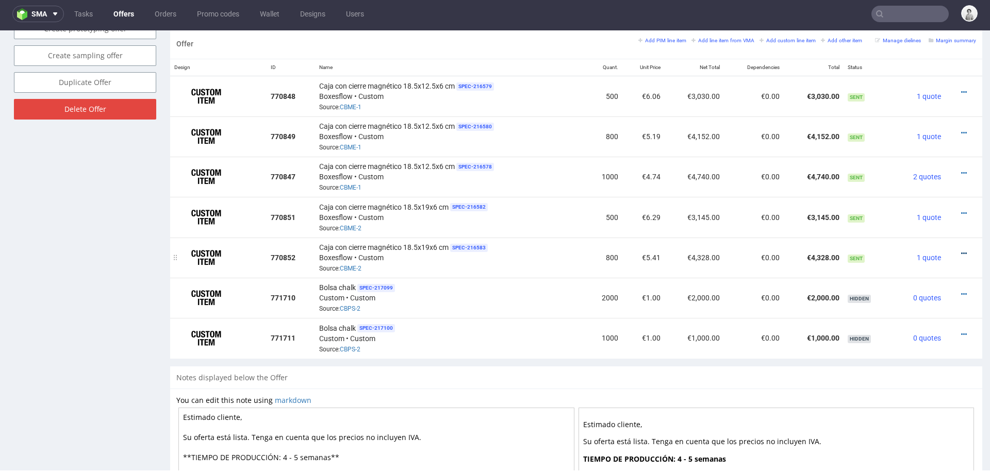
click at [961, 250] on icon at bounding box center [964, 253] width 6 height 7
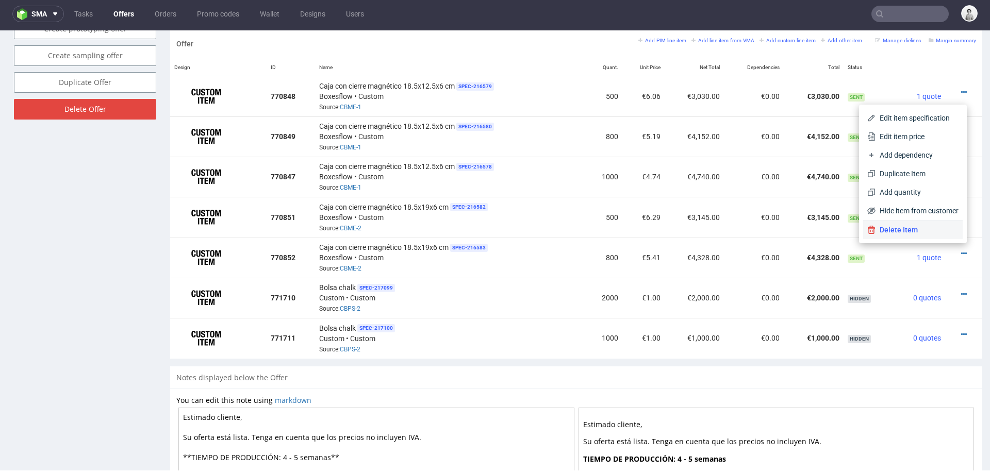
click at [934, 231] on span "Delete Item" at bounding box center [916, 230] width 83 height 10
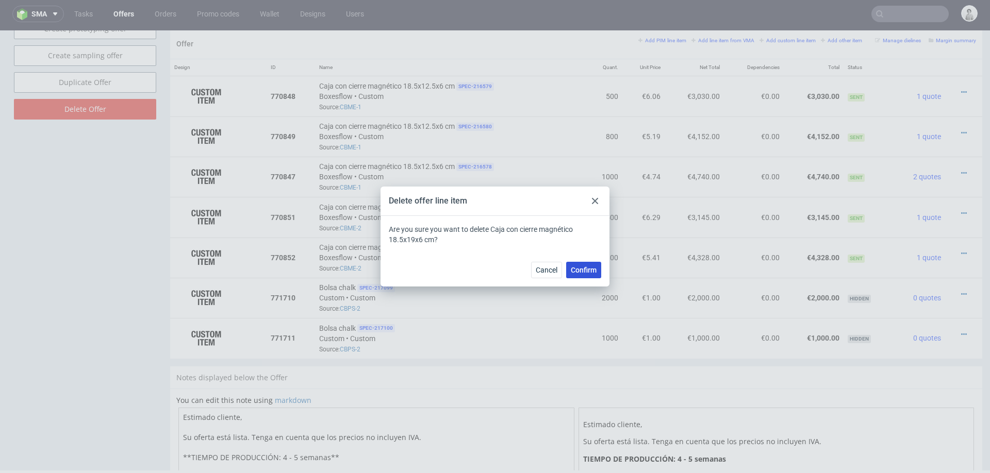
click at [585, 267] on span "Confirm" at bounding box center [584, 270] width 26 height 7
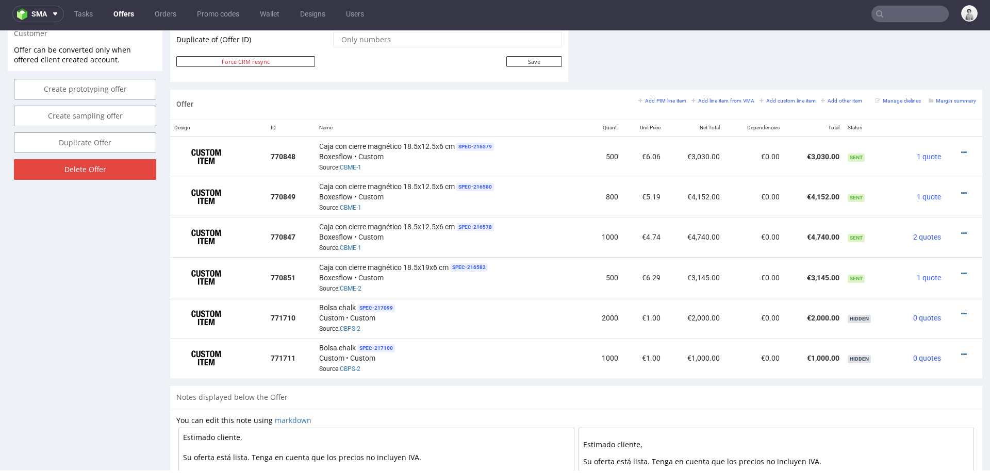
scroll to position [557, 0]
click at [951, 228] on div at bounding box center [960, 233] width 23 height 10
click at [961, 229] on icon at bounding box center [964, 232] width 6 height 7
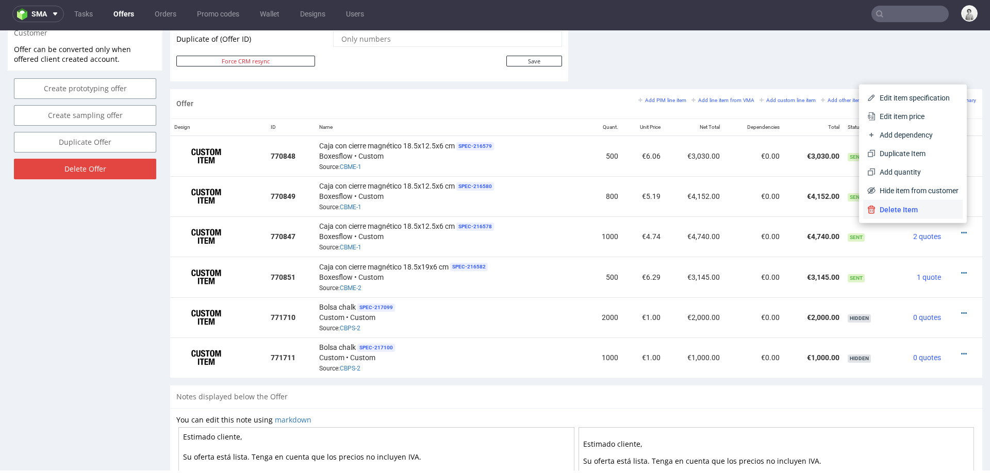
click at [929, 213] on span "Delete Item" at bounding box center [916, 210] width 83 height 10
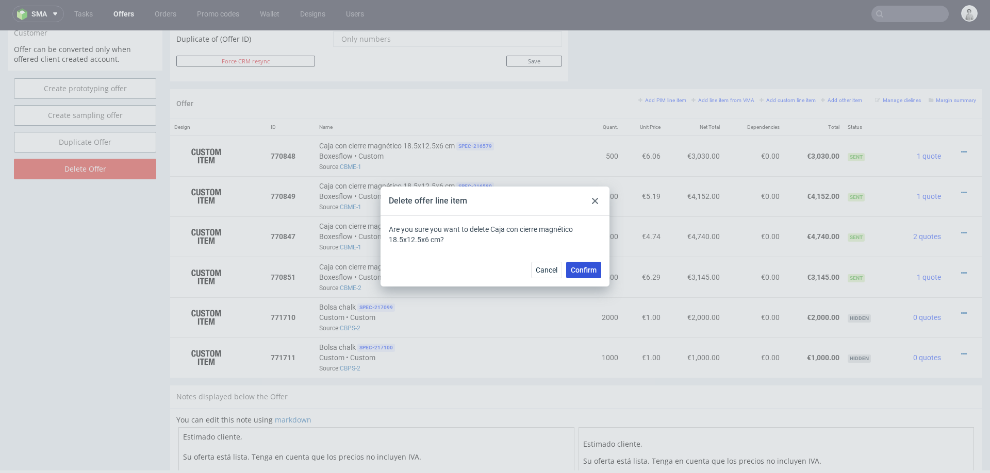
click at [573, 265] on button "Confirm" at bounding box center [583, 270] width 35 height 16
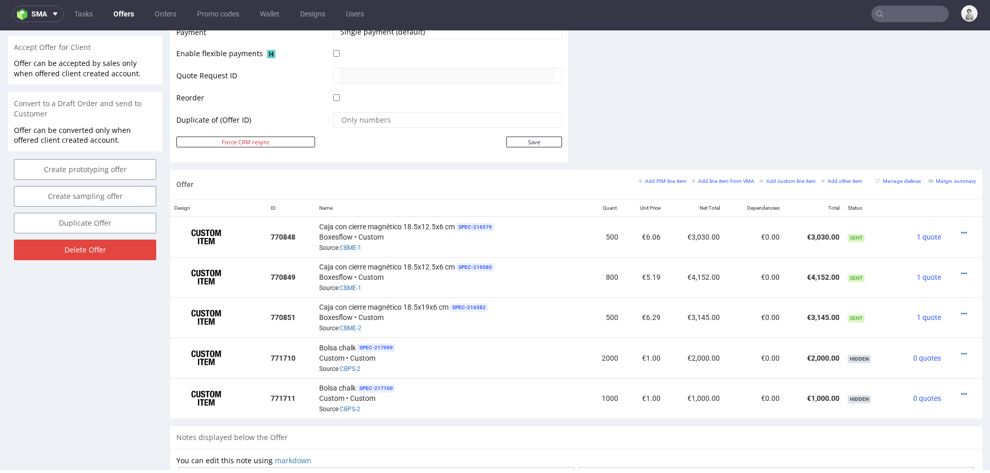
scroll to position [478, 0]
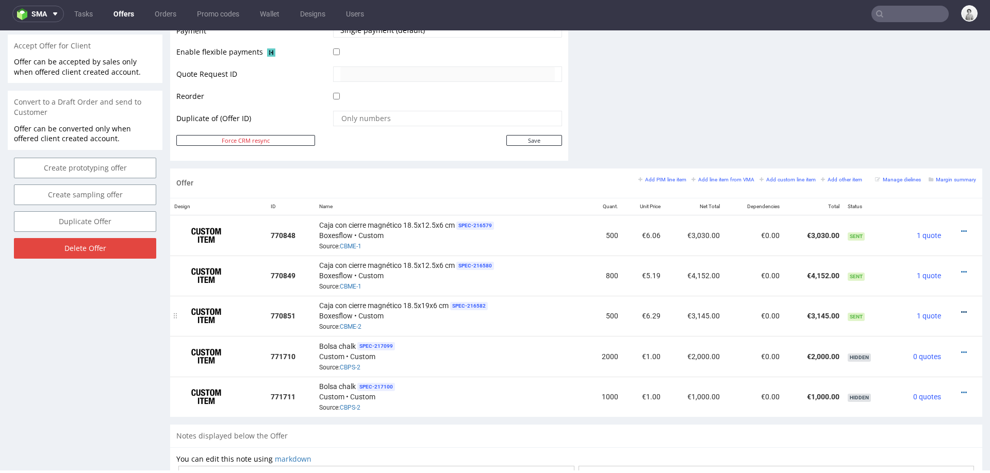
click at [961, 309] on icon at bounding box center [964, 312] width 6 height 7
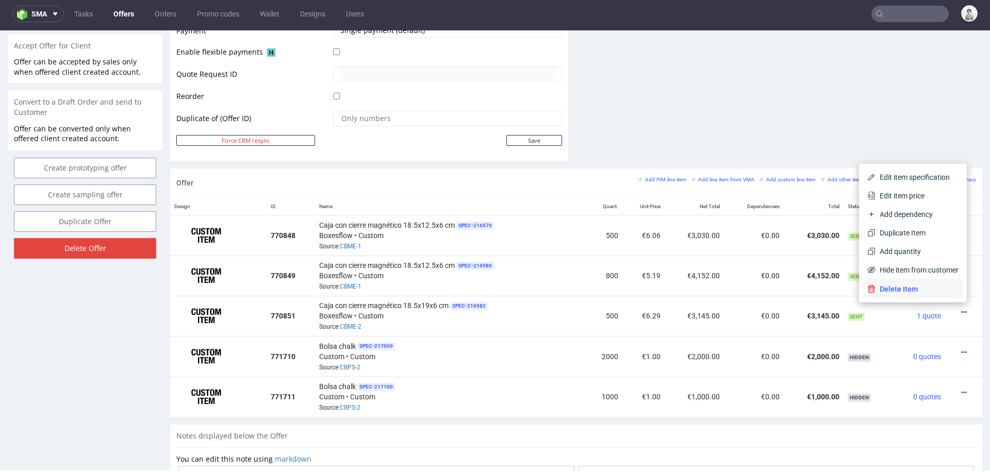
click at [935, 295] on li "Delete Item" at bounding box center [912, 289] width 99 height 19
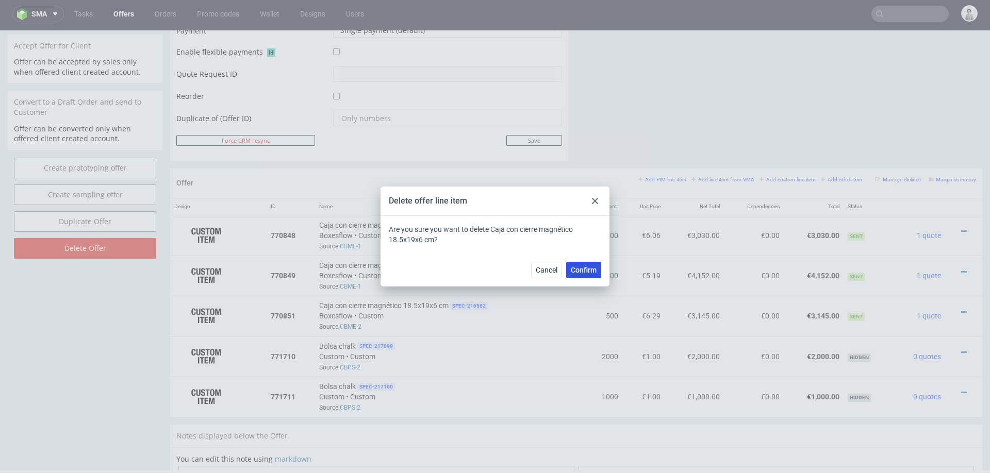
click at [580, 275] on button "Confirm" at bounding box center [583, 270] width 35 height 16
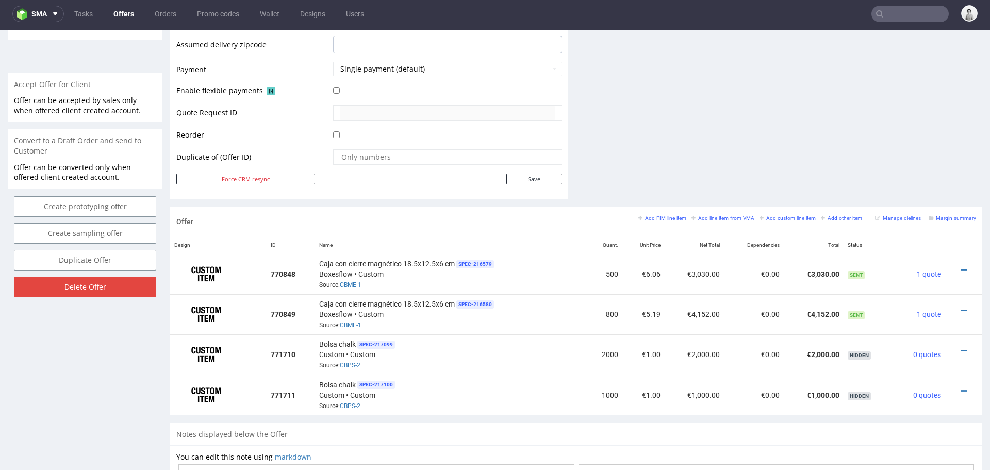
scroll to position [450, 0]
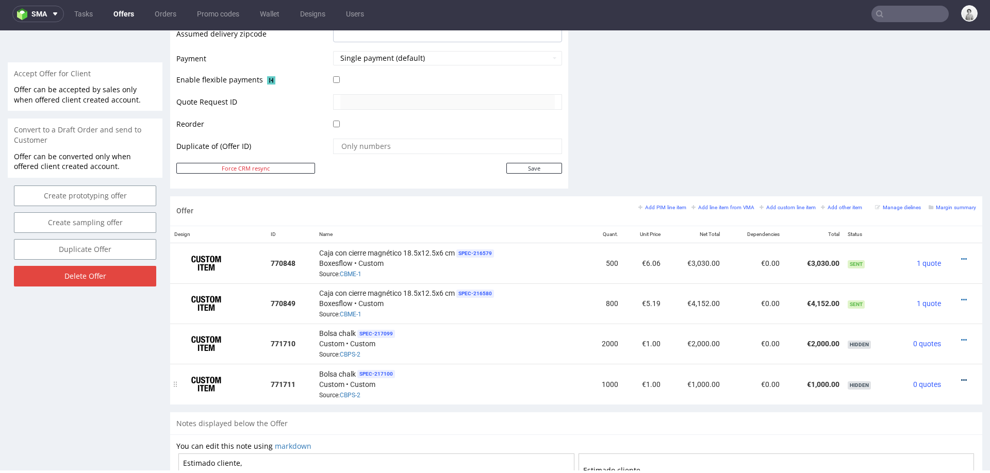
click at [961, 377] on icon at bounding box center [964, 380] width 6 height 7
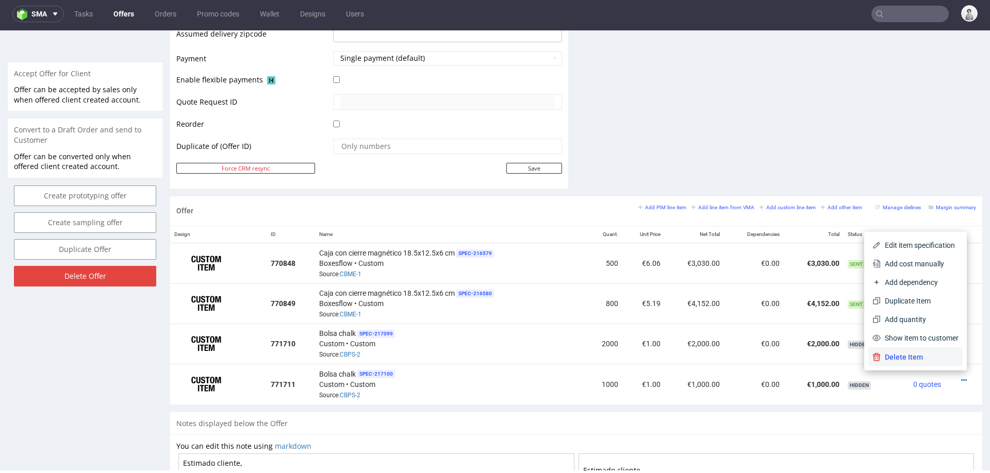
click at [928, 356] on span "Delete Item" at bounding box center [919, 357] width 78 height 10
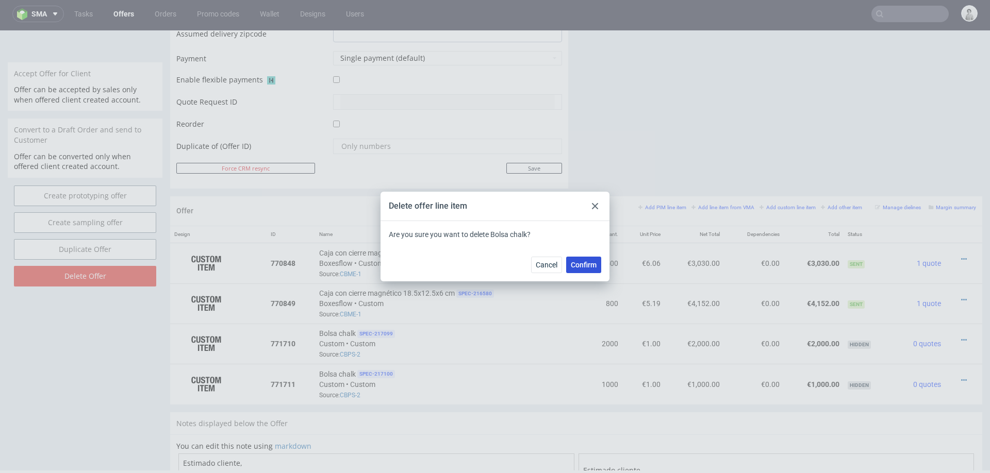
click at [587, 263] on span "Confirm" at bounding box center [584, 264] width 26 height 7
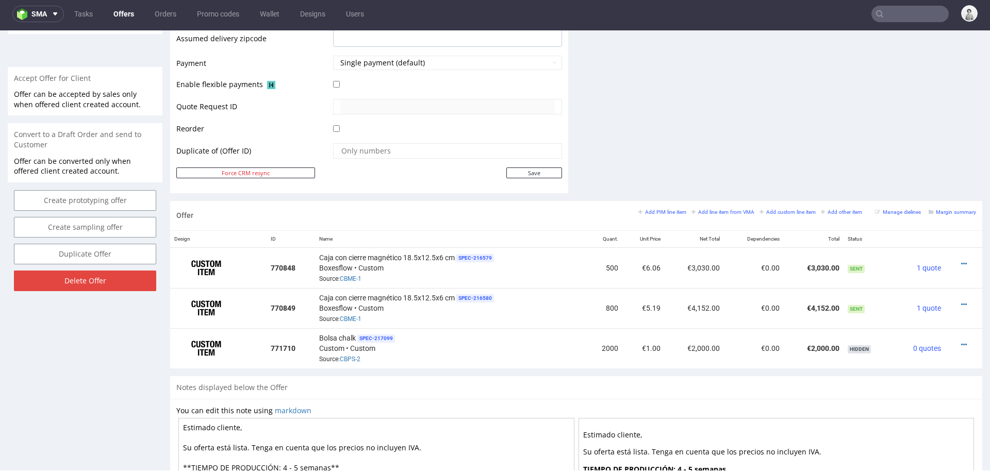
scroll to position [447, 0]
click at [961, 340] on icon at bounding box center [964, 343] width 6 height 7
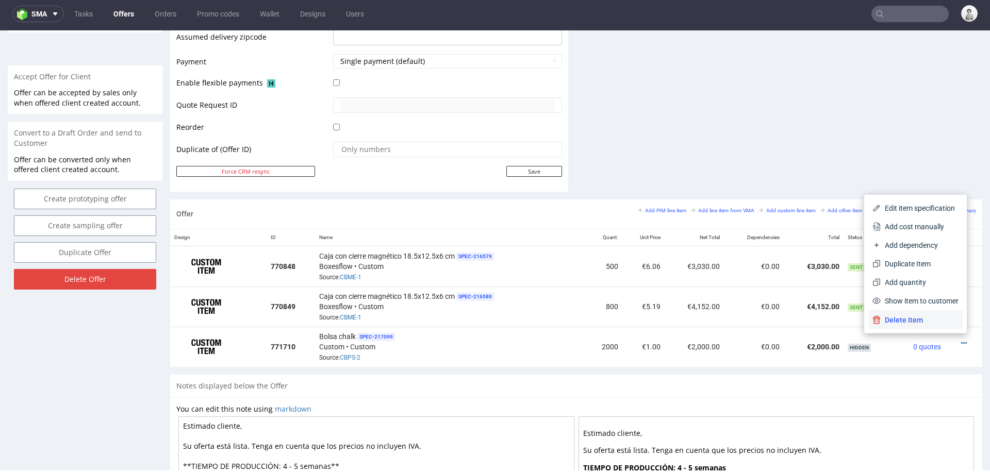
click at [937, 320] on span "Delete Item" at bounding box center [919, 320] width 78 height 10
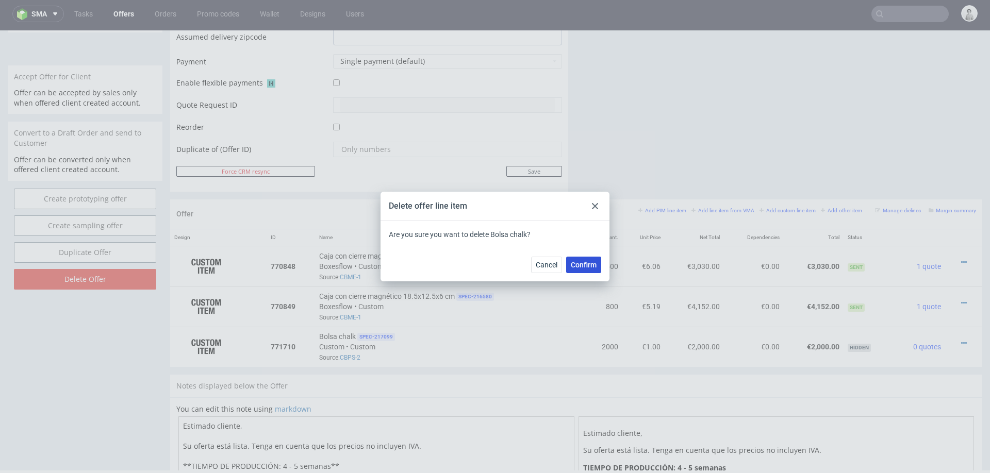
click at [593, 266] on span "Confirm" at bounding box center [584, 264] width 26 height 7
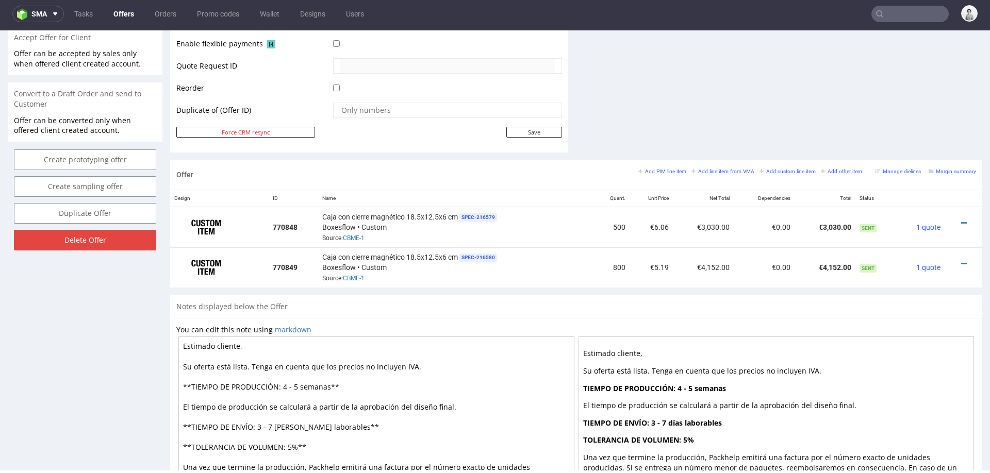
scroll to position [484, 0]
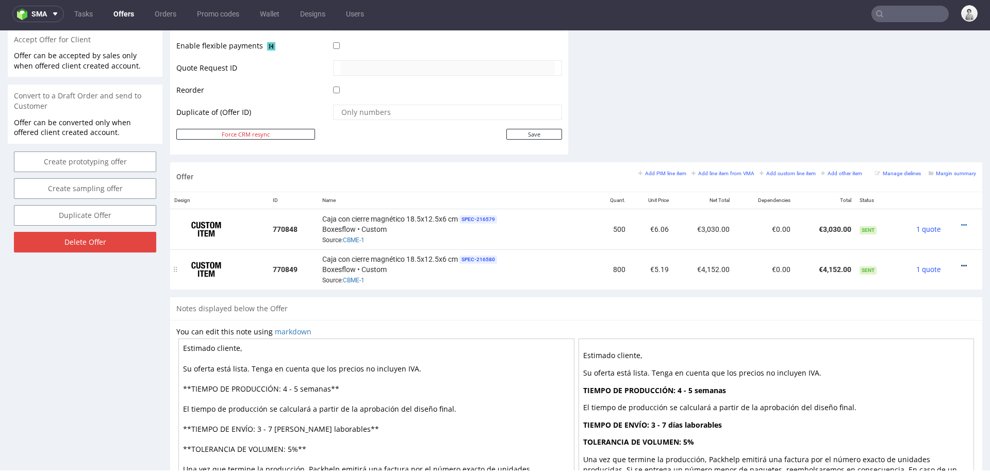
click at [961, 263] on icon at bounding box center [964, 265] width 6 height 7
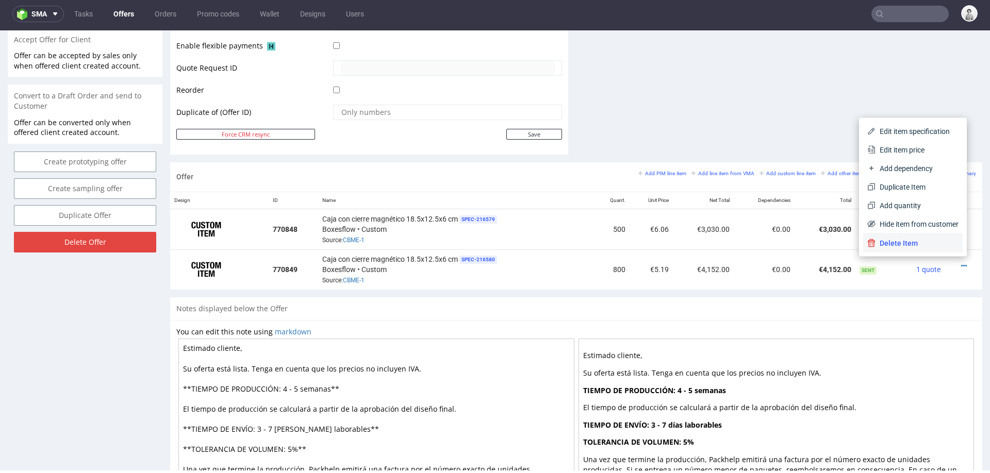
click at [937, 244] on span "Delete Item" at bounding box center [916, 243] width 83 height 10
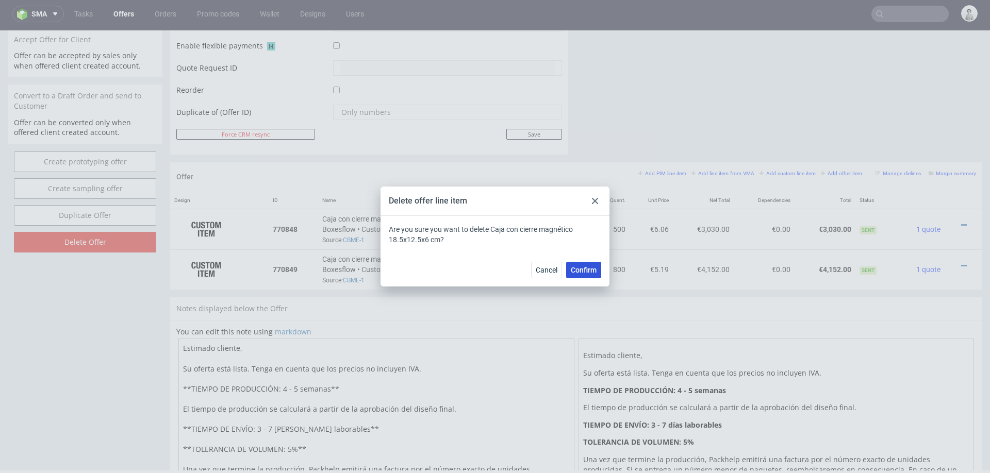
click at [579, 269] on span "Confirm" at bounding box center [584, 270] width 26 height 7
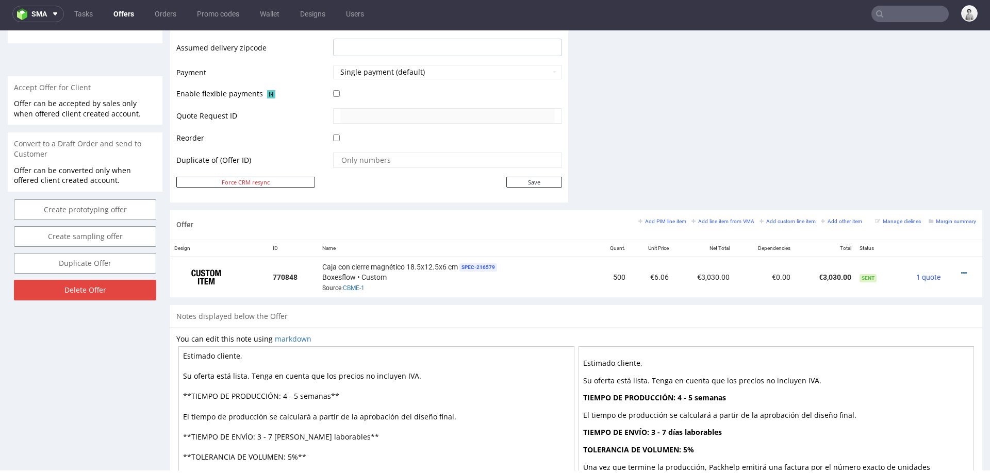
scroll to position [449, 0]
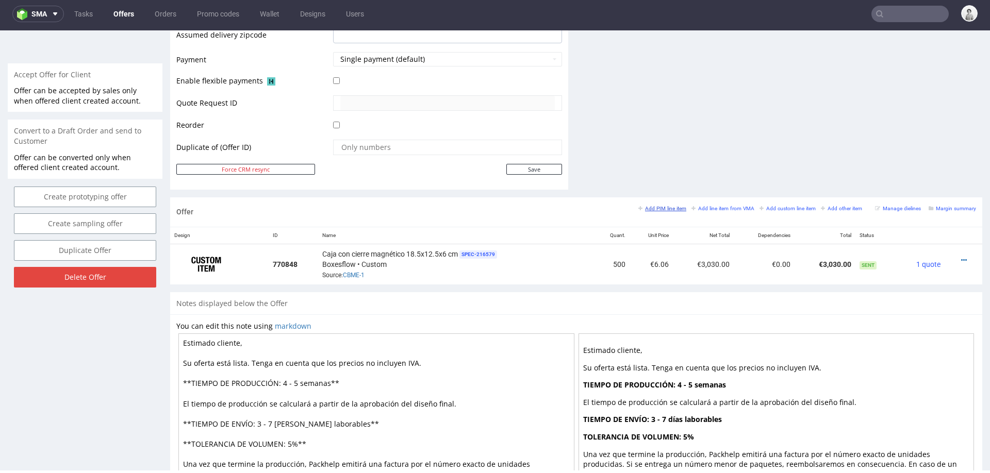
click at [657, 209] on small "Add PIM line item" at bounding box center [662, 209] width 48 height 6
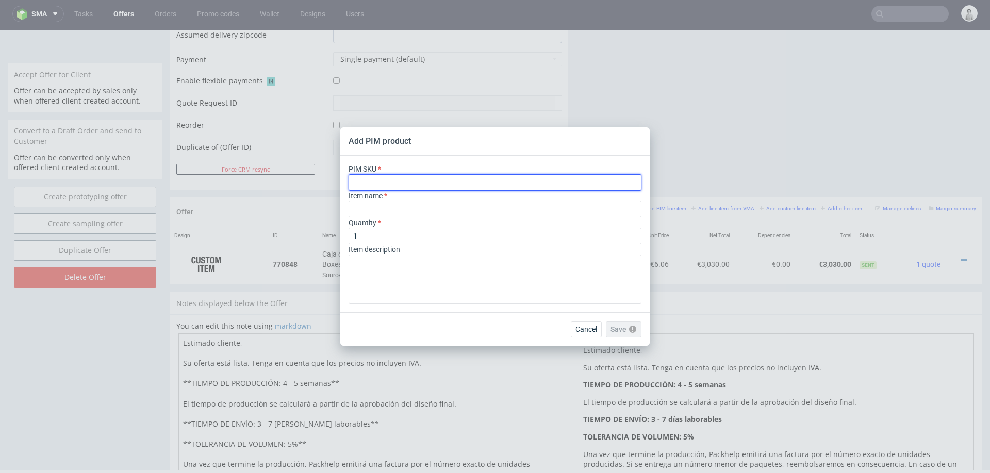
click at [531, 187] on input "text" at bounding box center [494, 182] width 293 height 16
paste input "box--mailer-box-white-ink--56--cardboard-natural--print-monochrome-white-with-p…"
type input "box--mailer-box-white-ink--56--cardboard-natural--print-monochrome-white-with-p…"
type input "Boîte kraft à encre [PERSON_NAME]"
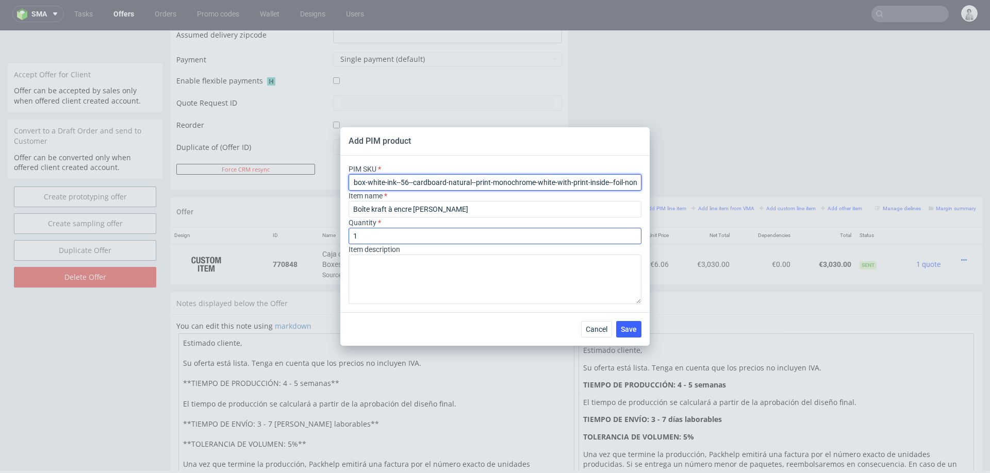
type input "box--mailer-box-white-ink--56--cardboard-natural--print-monochrome-white-with-p…"
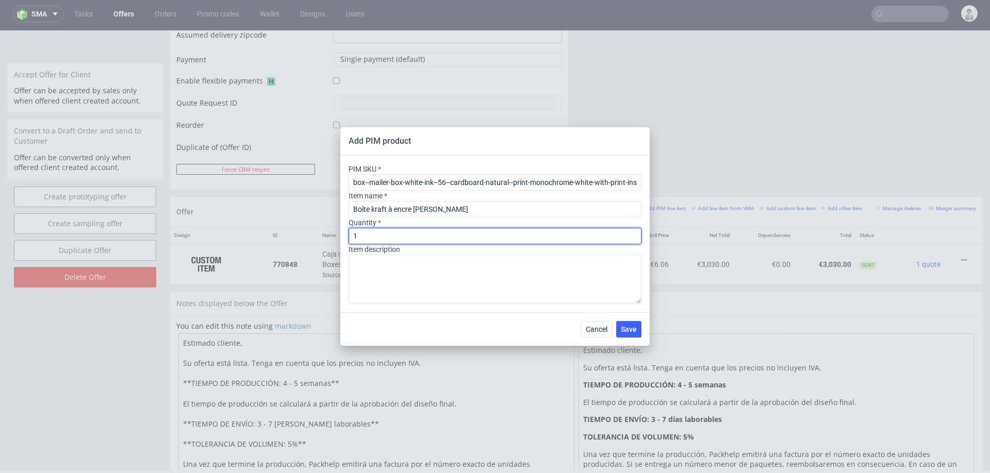
click at [385, 242] on input "1" at bounding box center [494, 236] width 293 height 16
type input "200"
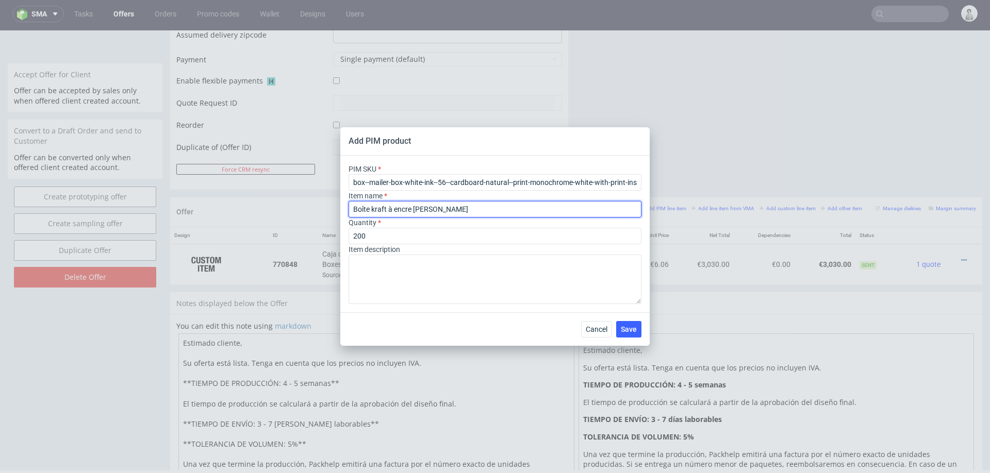
click at [418, 214] on input "Boîte kraft à encre [PERSON_NAME]" at bounding box center [494, 209] width 293 height 16
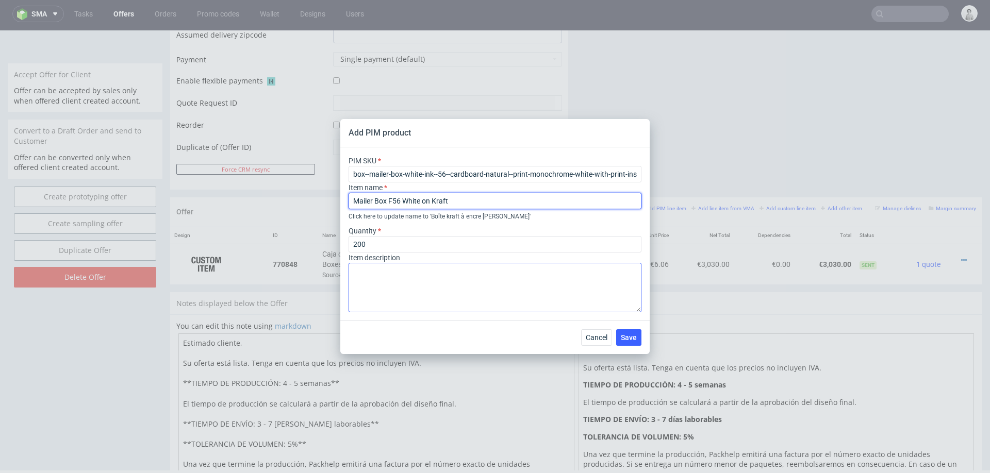
type input "Mailer Box F56 White on Kraft"
click at [391, 291] on textarea at bounding box center [494, 287] width 293 height 49
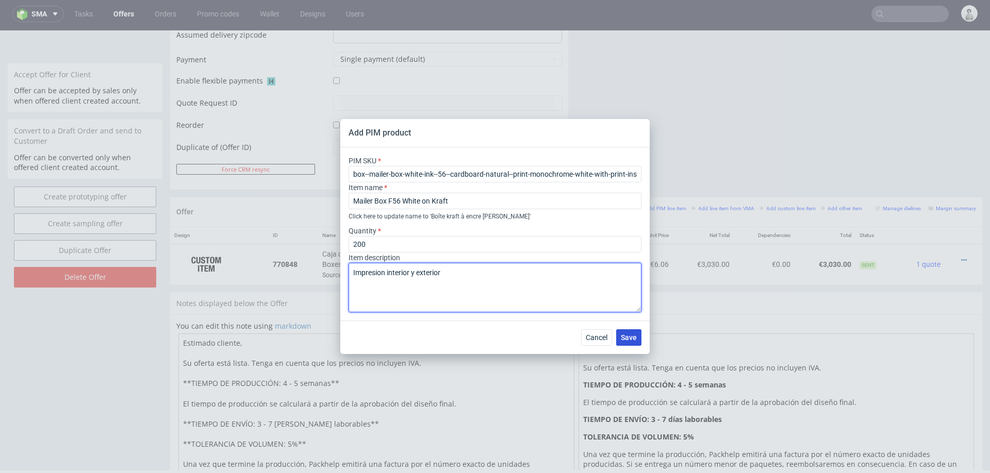
type textarea "Impresion interior y exterior"
click at [630, 342] on button "Save" at bounding box center [628, 337] width 25 height 16
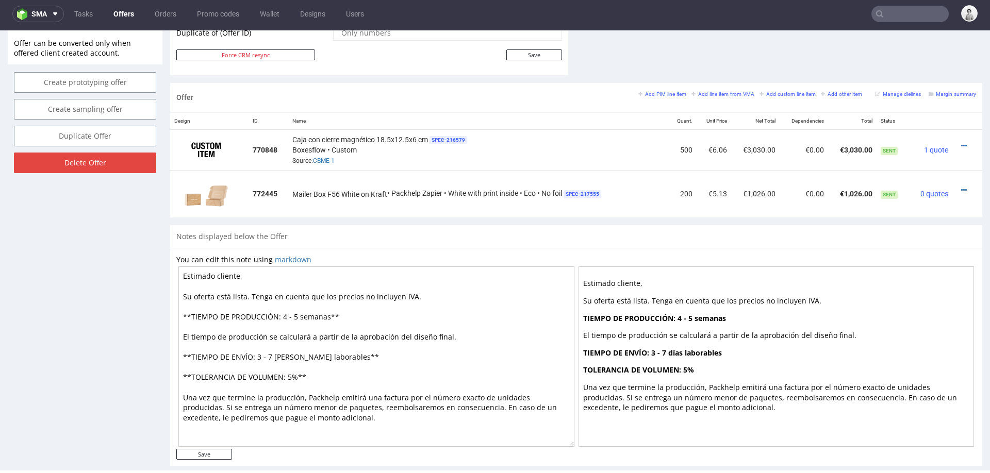
scroll to position [577, 0]
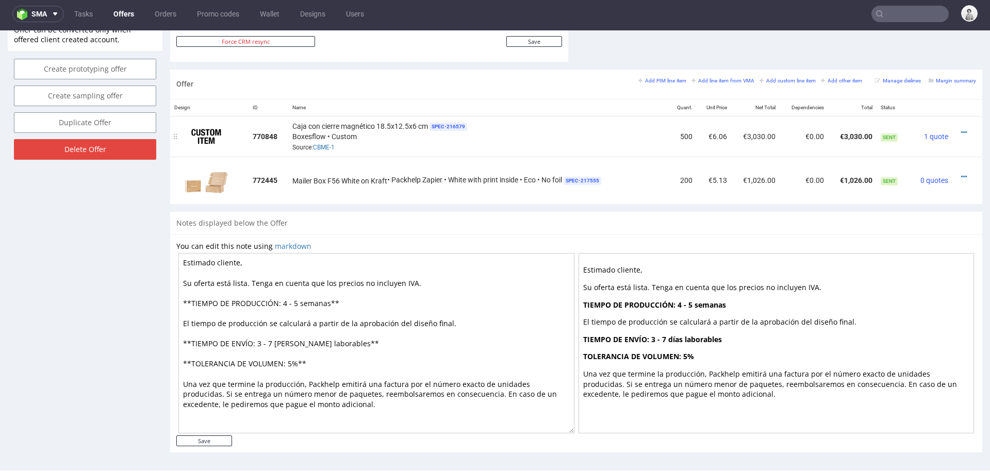
click at [956, 127] on div at bounding box center [963, 132] width 15 height 10
click at [961, 129] on icon at bounding box center [964, 132] width 6 height 7
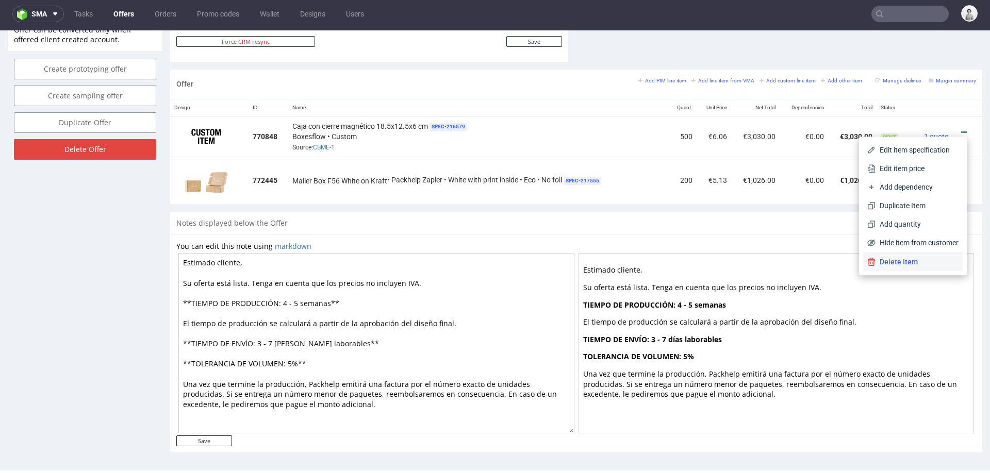
click at [878, 263] on span "Delete Item" at bounding box center [916, 262] width 83 height 10
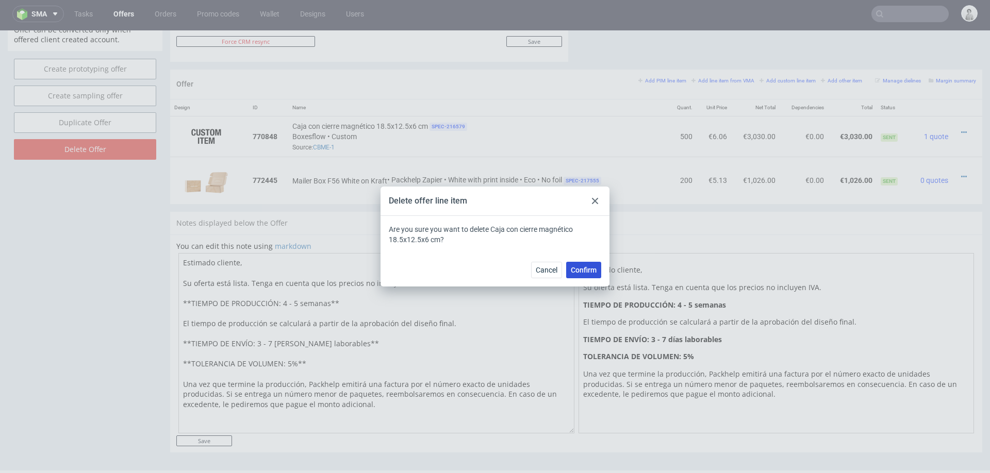
click at [592, 271] on span "Confirm" at bounding box center [584, 270] width 26 height 7
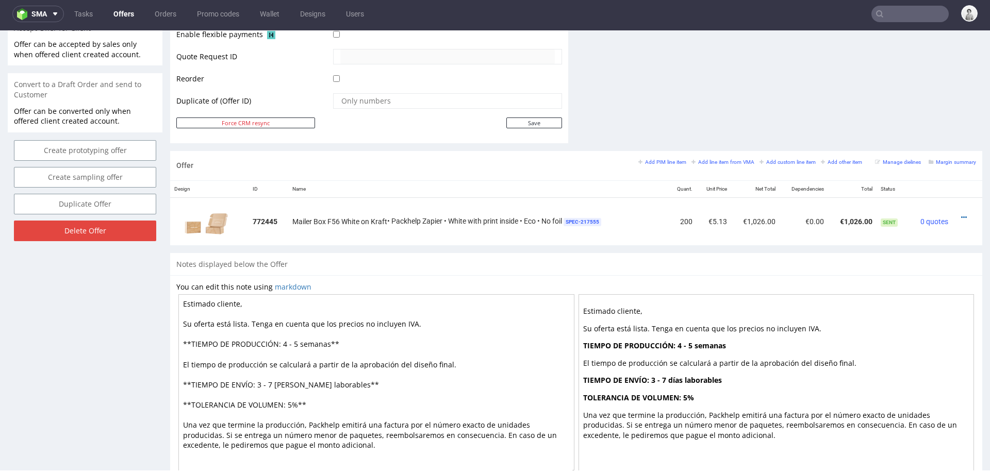
scroll to position [517, 0]
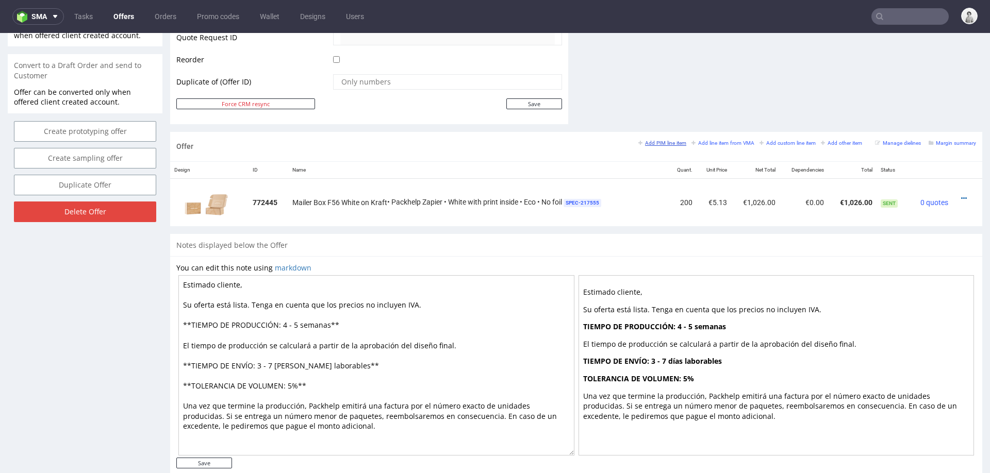
scroll to position [3, 0]
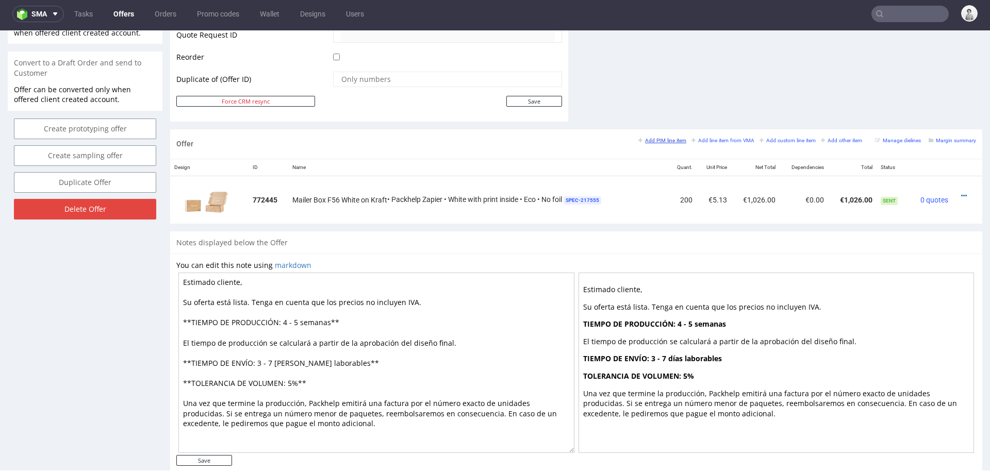
click at [646, 140] on small "Add PIM line item" at bounding box center [662, 141] width 48 height 6
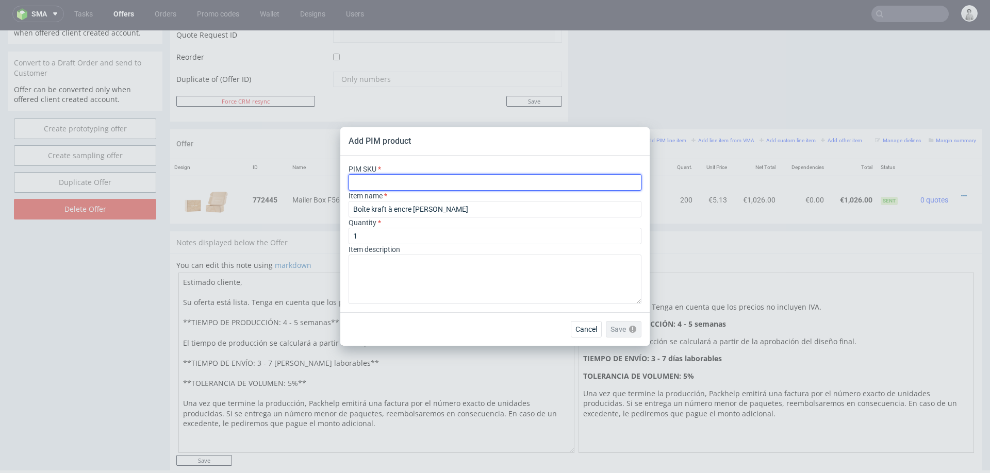
click at [550, 185] on input "text" at bounding box center [494, 182] width 293 height 16
paste input "box--mailer-box-white-ink--71--cardboard-natural--print-monochrome-white--foil-…"
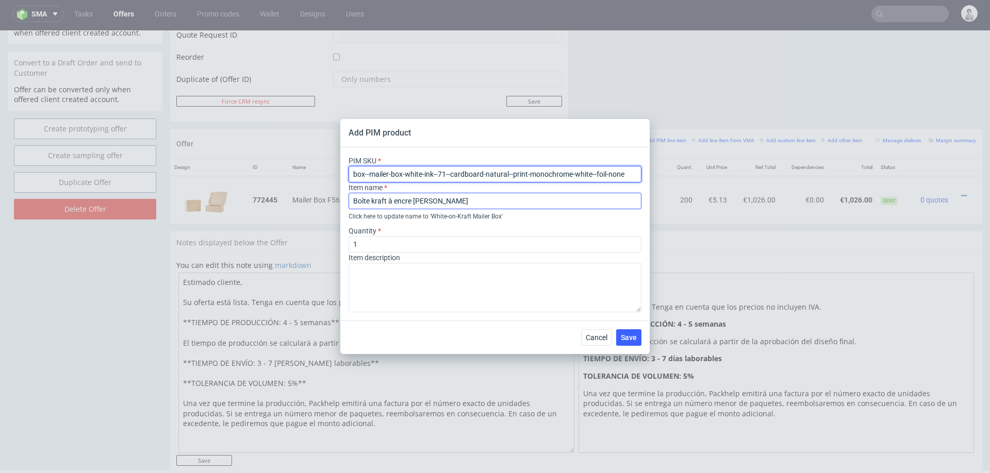
type input "box--mailer-box-white-ink--71--cardboard-natural--print-monochrome-white--foil-…"
click at [481, 206] on input "Boîte kraft à encre [PERSON_NAME]" at bounding box center [494, 201] width 293 height 16
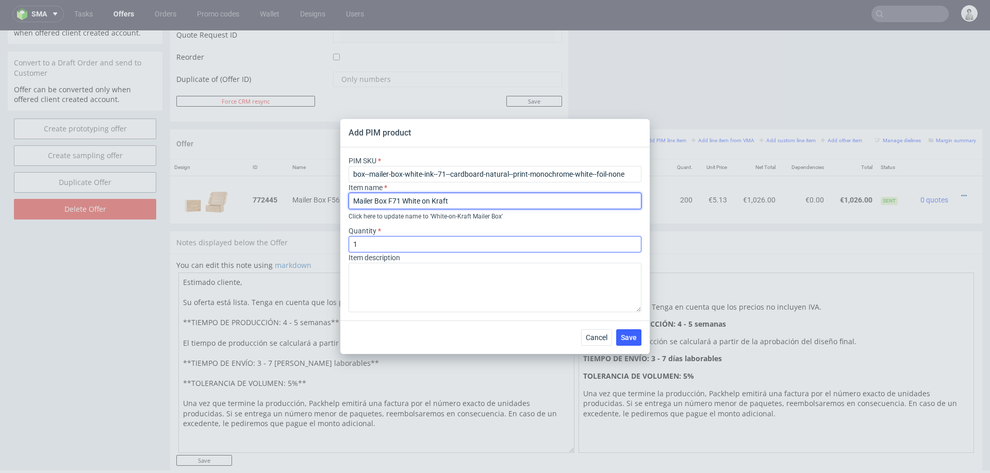
type input "Mailer Box F71 White on Kraft"
click at [429, 248] on input "1" at bounding box center [494, 244] width 293 height 16
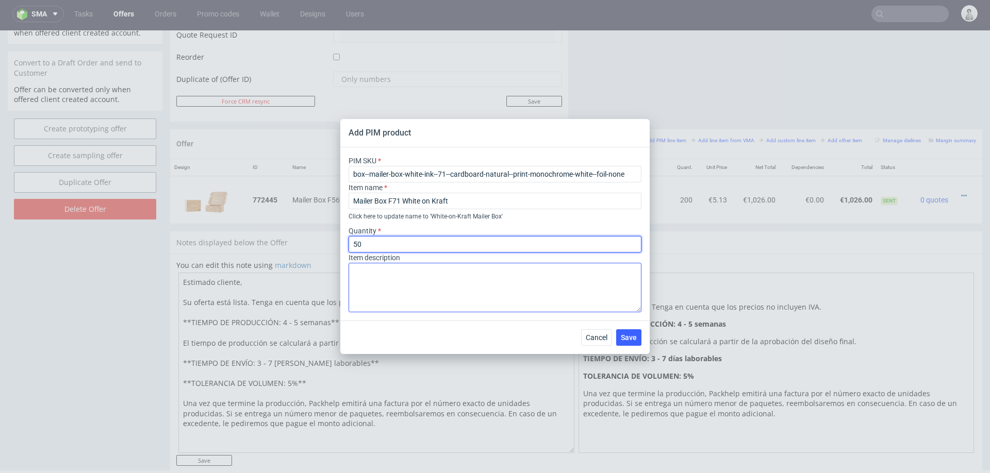
type input "50"
click at [434, 280] on textarea at bounding box center [494, 287] width 293 height 49
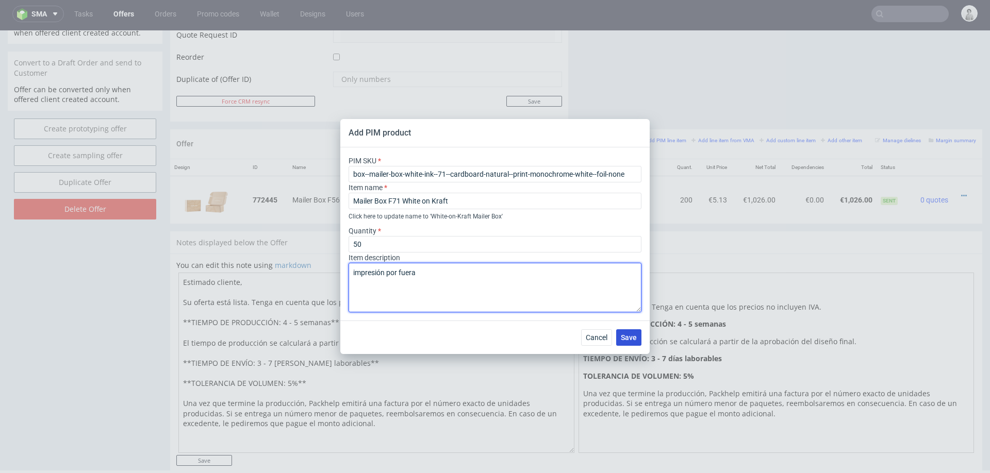
type textarea "impresión por fuera"
click at [624, 335] on span "Save" at bounding box center [629, 337] width 16 height 7
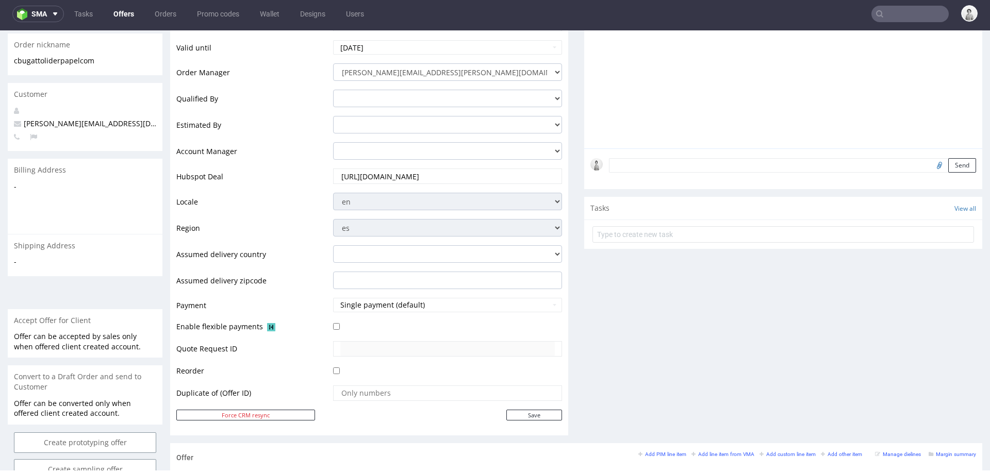
scroll to position [581, 0]
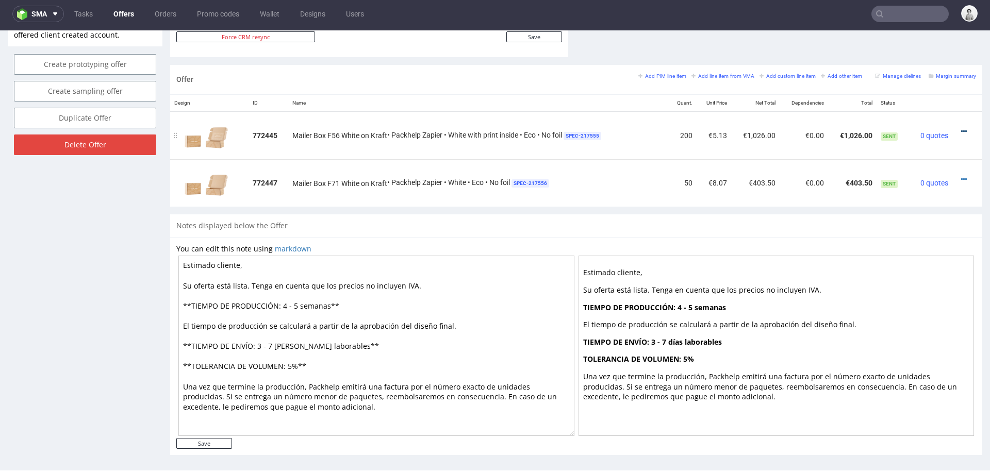
click at [961, 129] on icon at bounding box center [964, 131] width 6 height 7
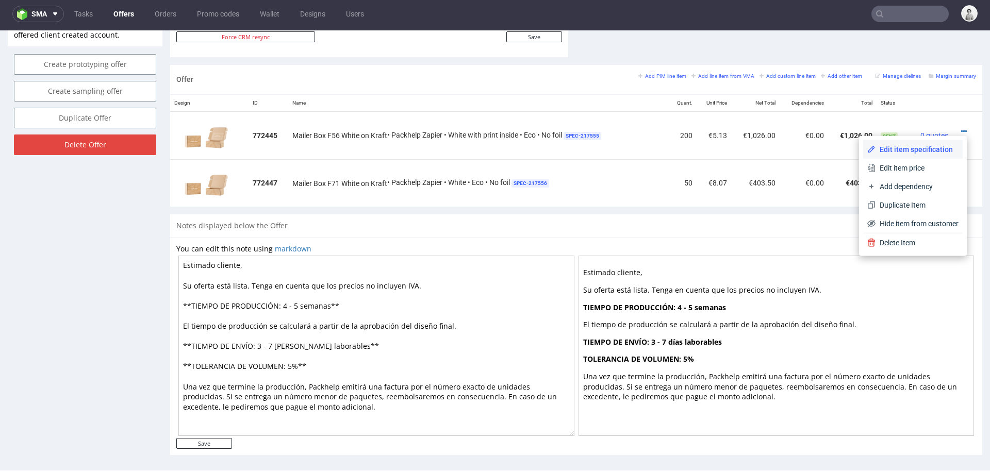
click at [916, 143] on li "Edit item specification" at bounding box center [912, 149] width 99 height 19
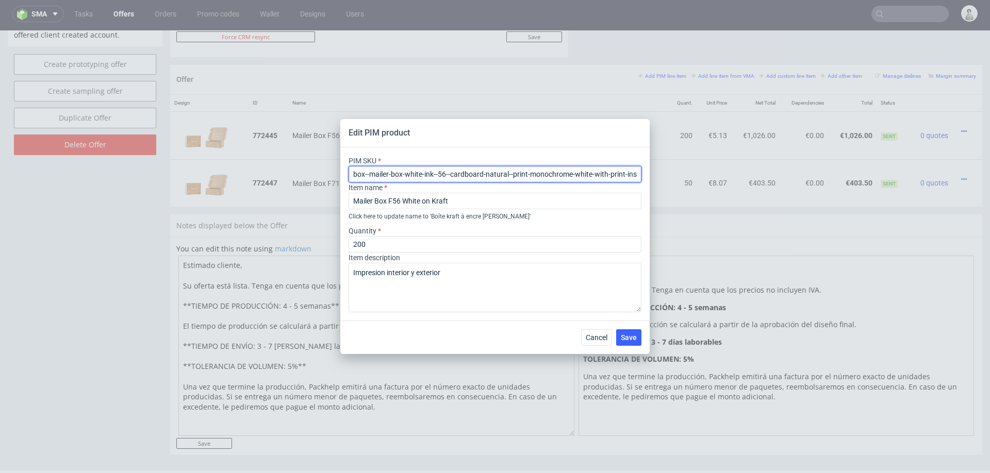
click at [442, 173] on input "box--mailer-box-white-ink--56--cardboard-natural--print-monochrome-white-with-p…" at bounding box center [494, 174] width 293 height 16
click at [594, 339] on span "Cancel" at bounding box center [597, 337] width 22 height 7
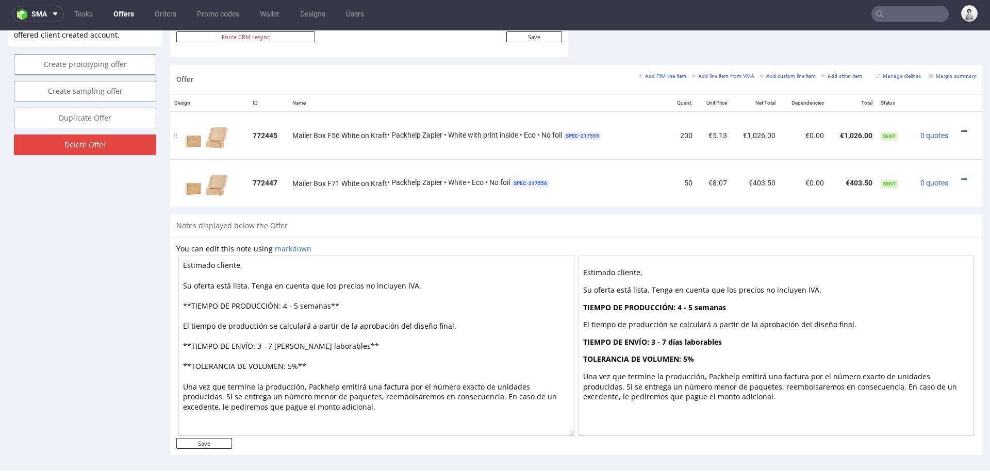
click at [961, 128] on icon at bounding box center [964, 131] width 6 height 7
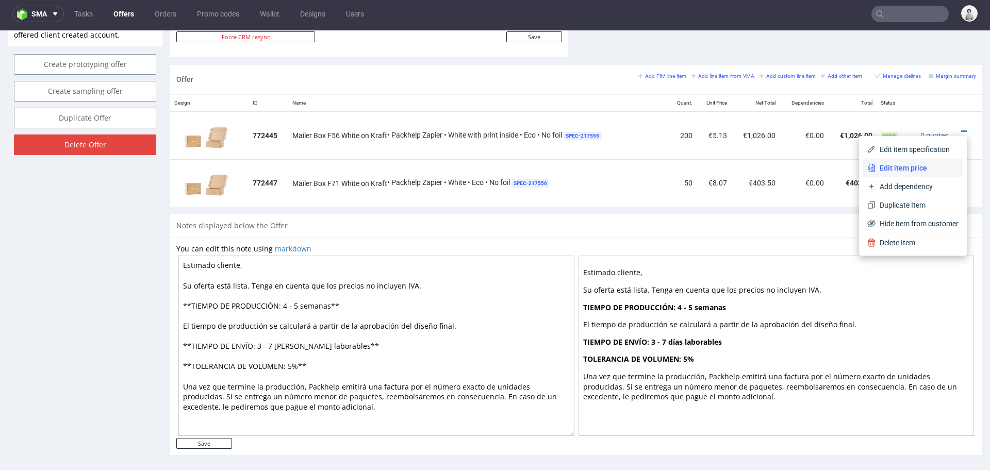
click at [905, 161] on li "Edit item price" at bounding box center [912, 168] width 99 height 19
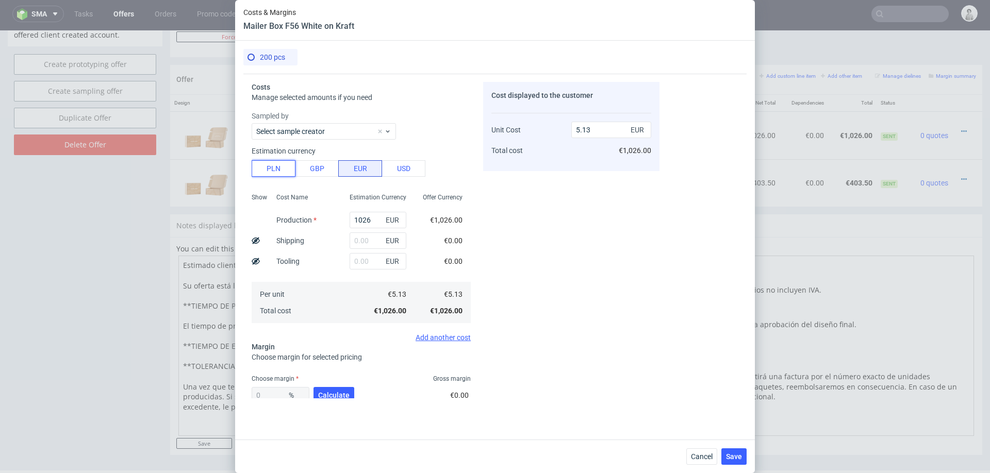
click at [284, 170] on button "PLN" at bounding box center [274, 168] width 44 height 16
type input "1.21"
click at [367, 219] on input "1026" at bounding box center [378, 220] width 57 height 16
type input "1"
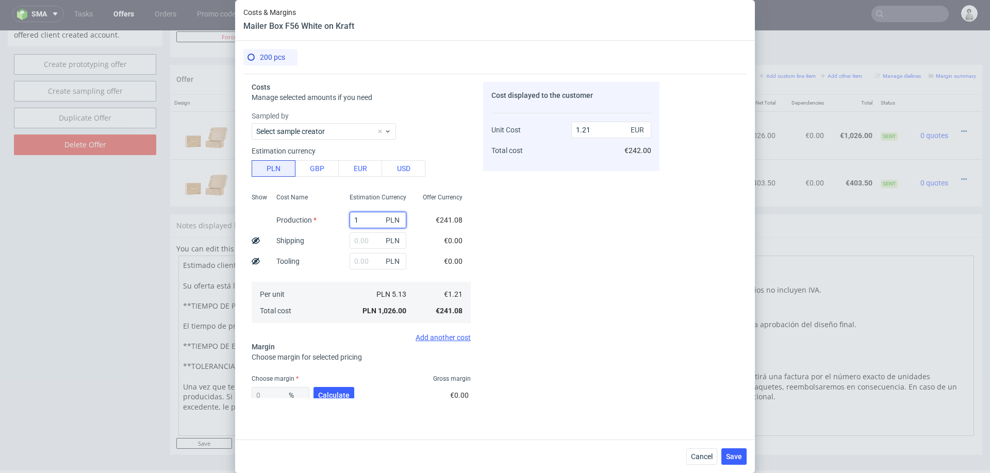
type input "0"
type input "1660"
type input "1.95"
type input "1660"
click at [329, 394] on span "Calculate" at bounding box center [333, 395] width 31 height 7
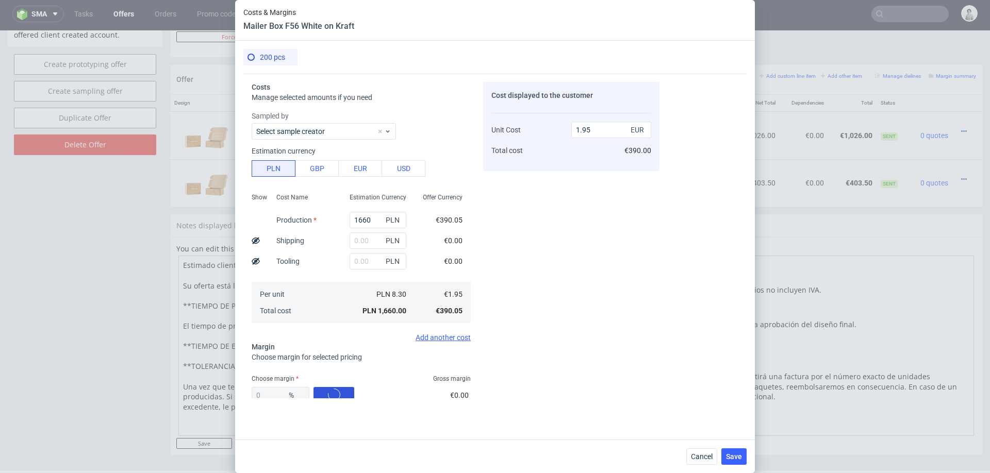
type input "45.63"
type input "3.59"
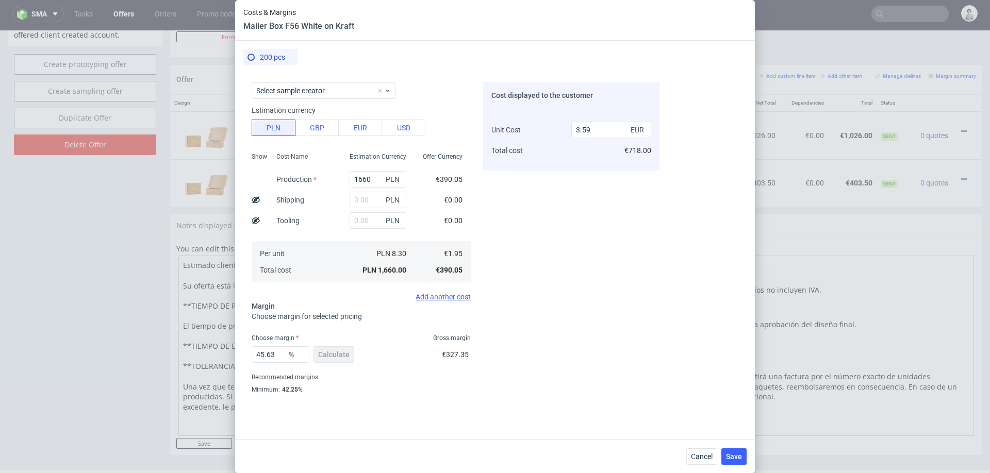
scroll to position [60, 0]
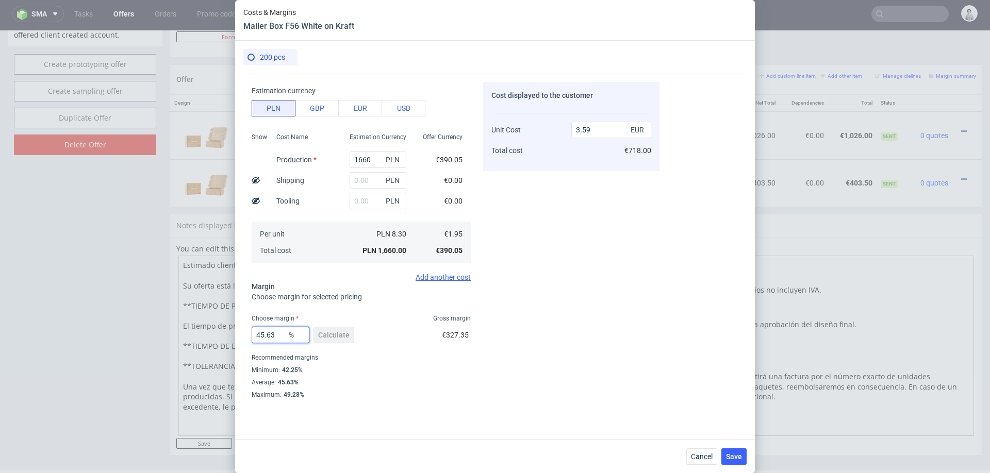
click at [276, 335] on input "45.63" at bounding box center [281, 335] width 58 height 16
type input "50"
type input "3.9"
type input "55"
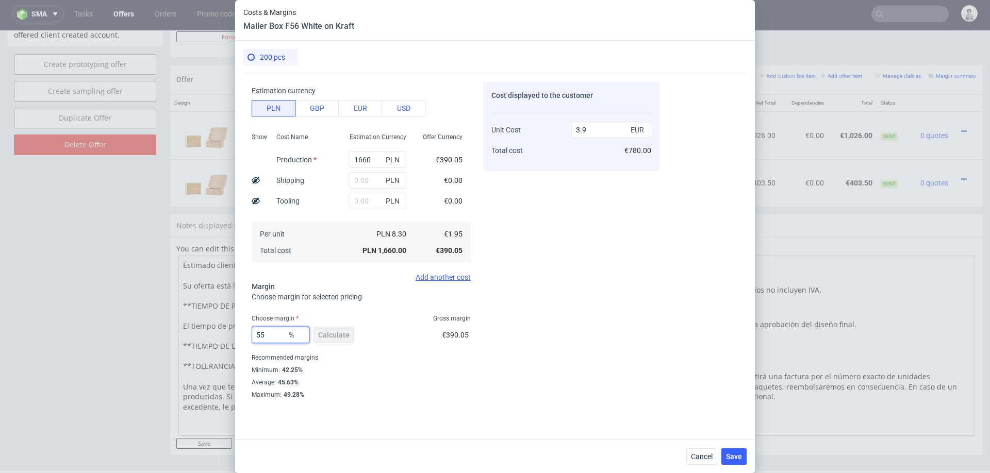
type input "4.33"
type input "56"
type input "4.43"
type input "56"
click at [741, 304] on div "Costs Manage selected amounts if you need Sampled by Select sample creator Esti…" at bounding box center [494, 253] width 503 height 358
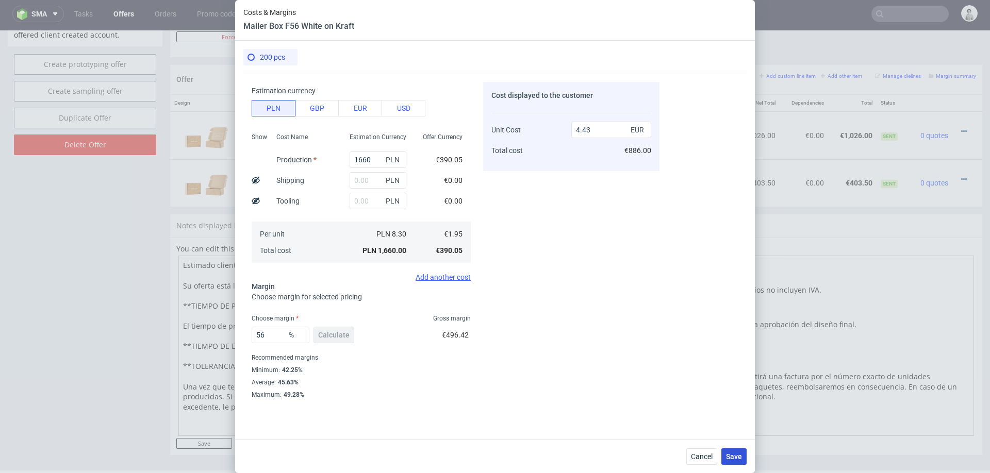
click at [728, 455] on span "Save" at bounding box center [734, 456] width 16 height 7
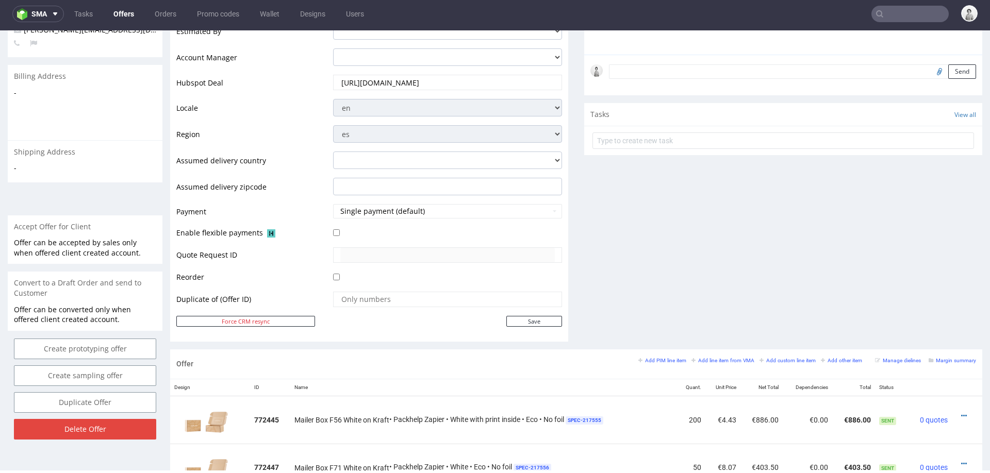
scroll to position [585, 0]
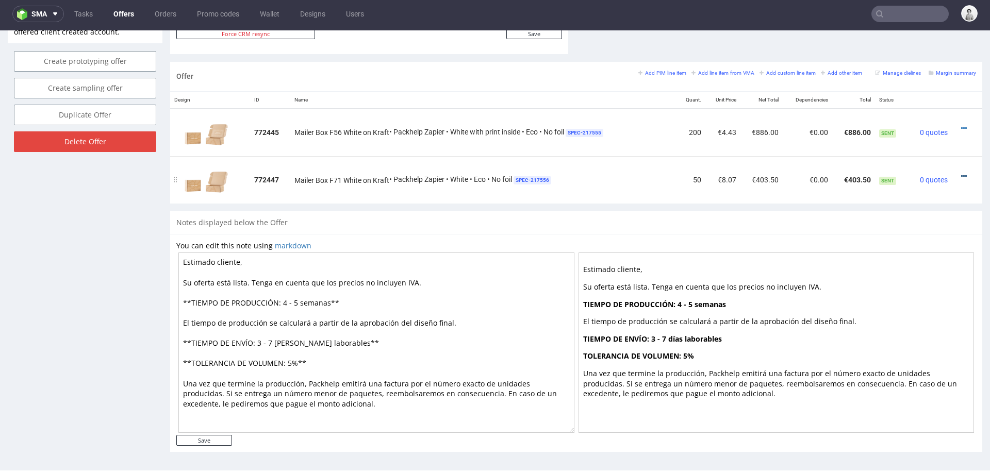
click at [961, 173] on icon at bounding box center [964, 176] width 6 height 7
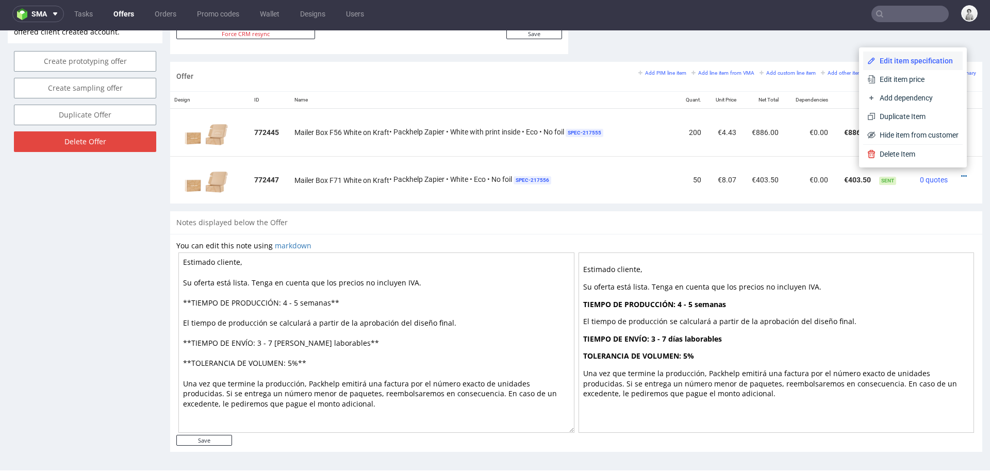
click at [915, 57] on span "Edit item specification" at bounding box center [916, 61] width 83 height 10
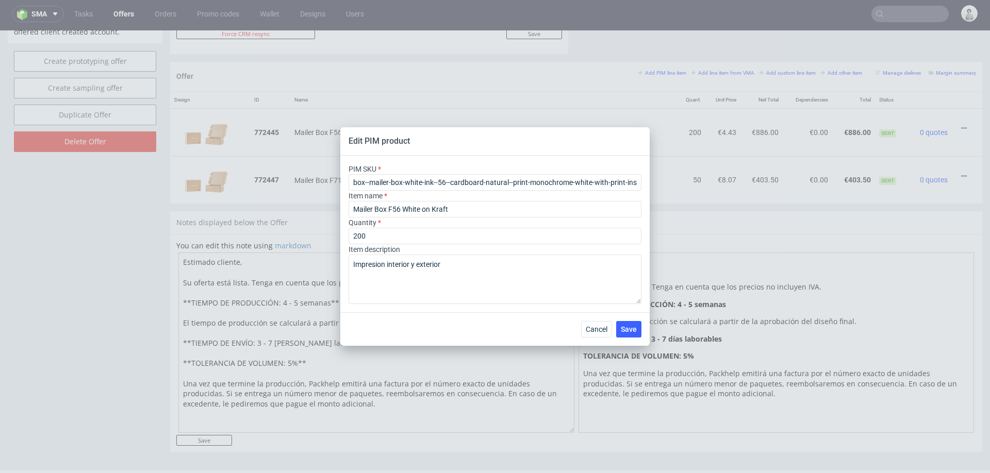
type input "box--mailer-box-white-ink--71--cardboard-natural--print-monochrome-white--foil-…"
type input "Mailer Box F71 White on Kraft"
type input "50"
type textarea "impresión por fuera"
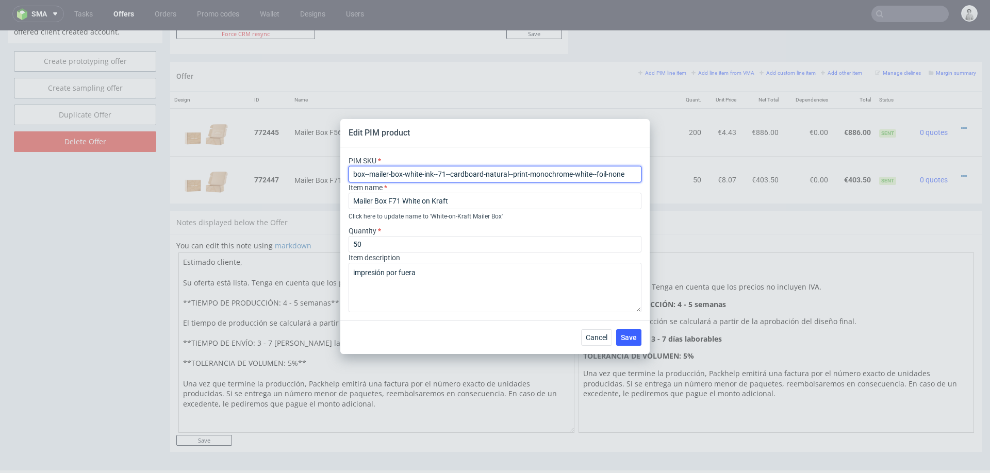
click at [519, 169] on input "box--mailer-box-white-ink--71--cardboard-natural--print-monochrome-white--foil-…" at bounding box center [494, 174] width 293 height 16
click at [591, 339] on span "Cancel" at bounding box center [597, 337] width 22 height 7
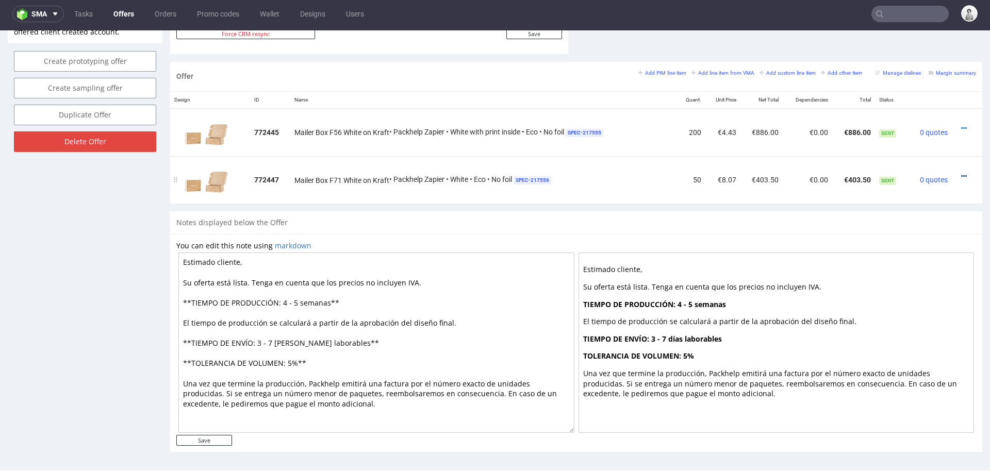
click at [961, 173] on icon at bounding box center [964, 176] width 6 height 7
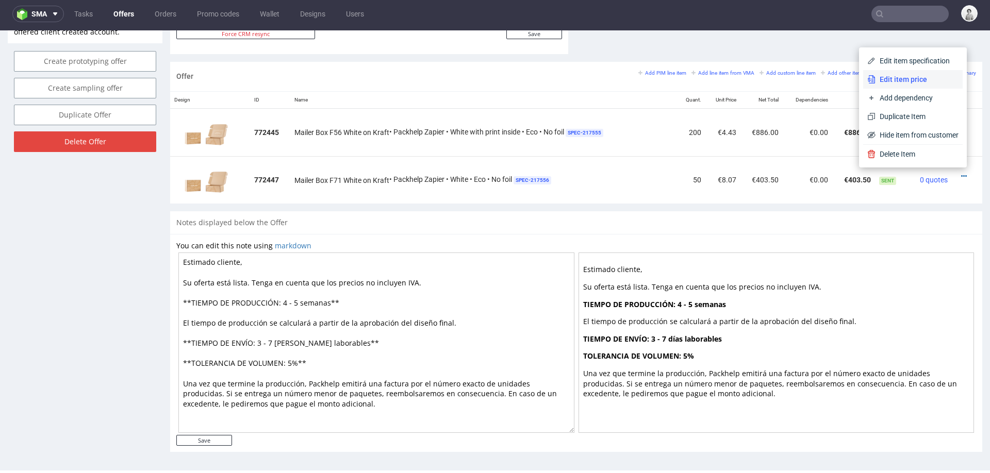
click at [908, 79] on span "Edit item price" at bounding box center [916, 79] width 83 height 10
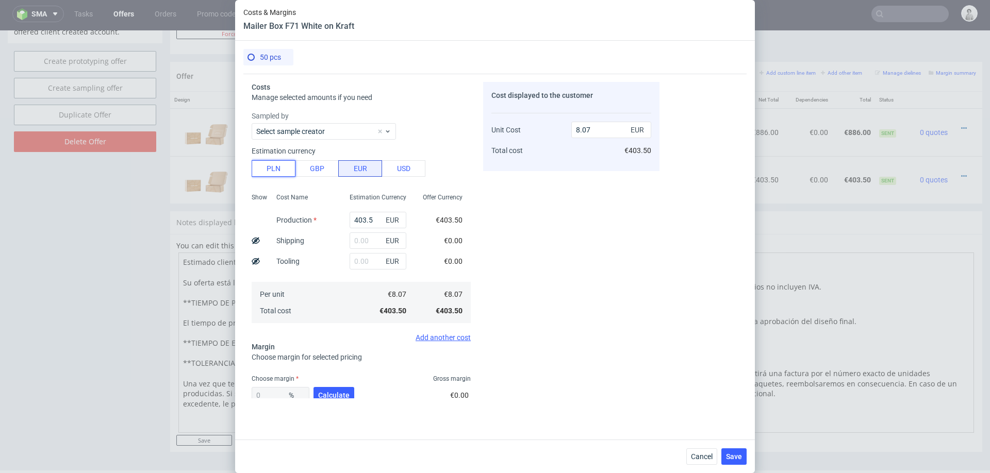
click at [276, 170] on button "PLN" at bounding box center [274, 168] width 44 height 16
type input "1.9"
click at [276, 170] on button "PLN" at bounding box center [274, 168] width 44 height 16
click at [358, 220] on input "403.5" at bounding box center [378, 220] width 57 height 16
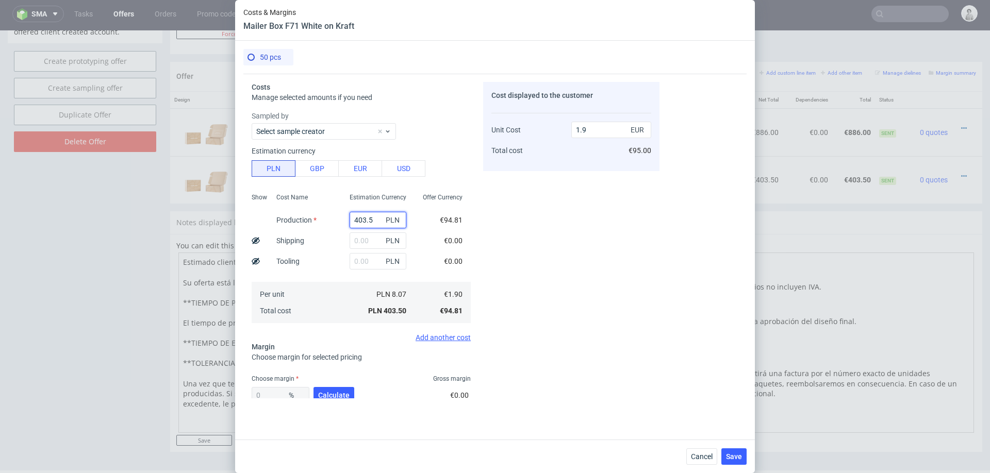
click at [358, 220] on input "403.5" at bounding box center [378, 220] width 57 height 16
type input "7"
type input "0.03"
type input "753"
type input "3.54"
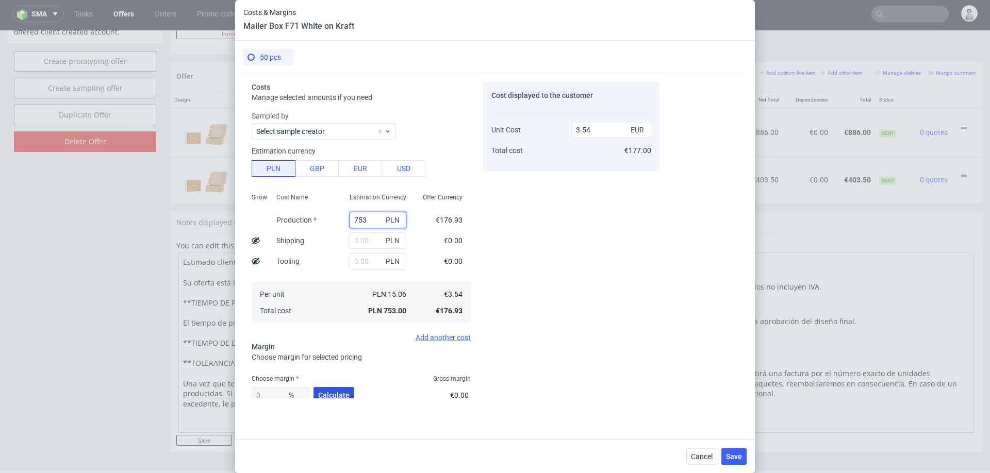
type input "753"
click at [337, 392] on span "Calculate" at bounding box center [333, 395] width 31 height 7
type input "50.9"
type input "7.21"
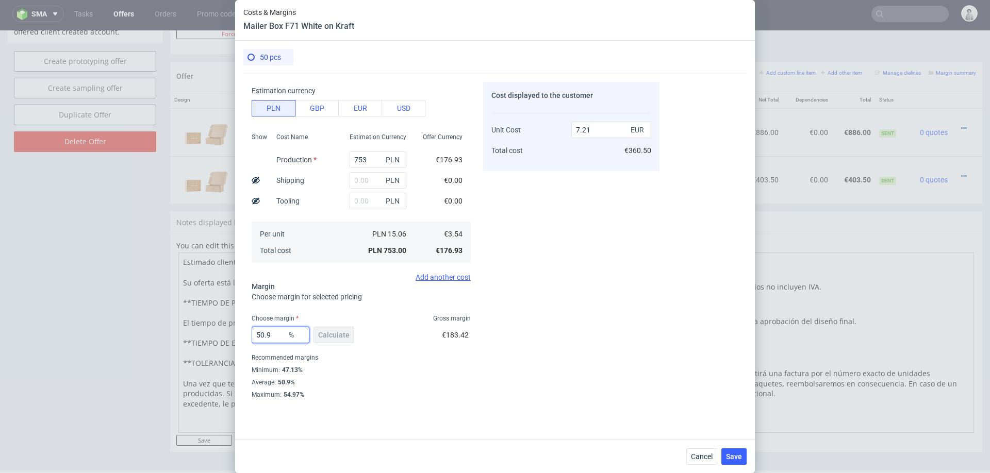
click at [273, 334] on input "50.9" at bounding box center [281, 335] width 58 height 16
type input "60"
type input "8.85"
type input "6"
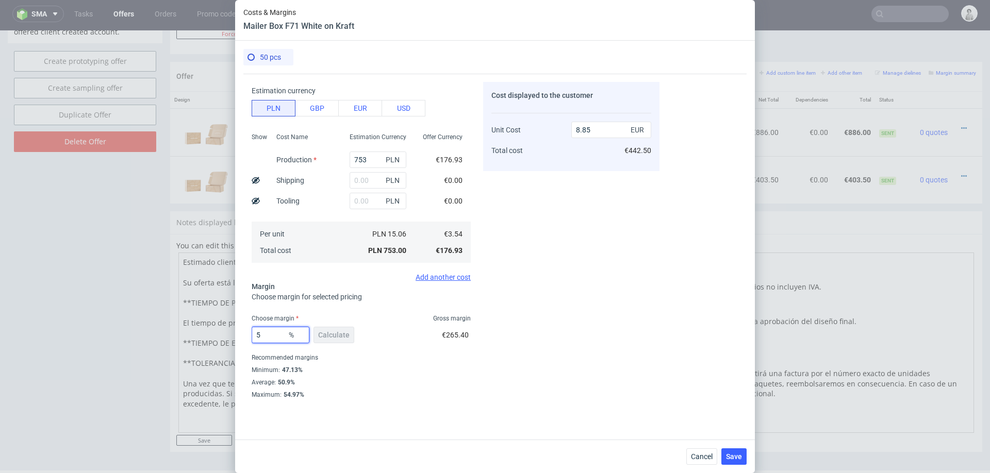
type input "55"
type input "7.86"
type input "53"
type input "7.53"
type input "53"
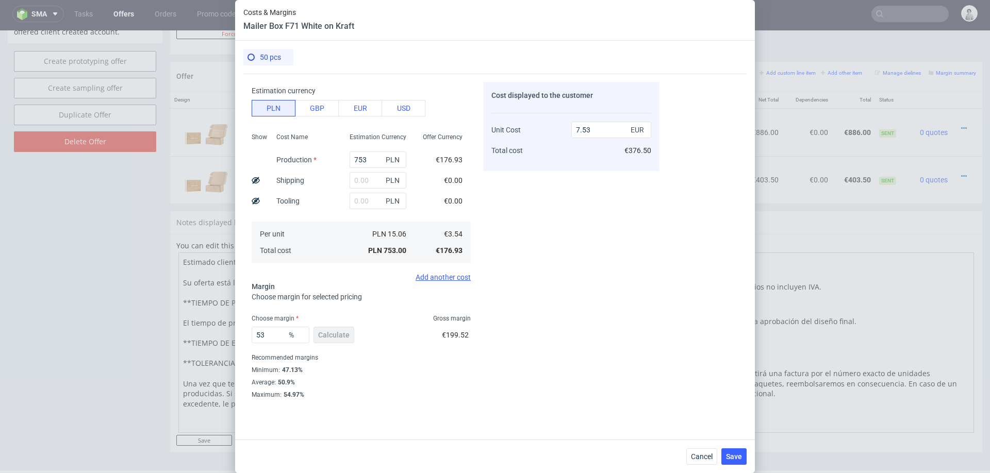
click at [666, 281] on div "Costs Manage selected amounts if you need Sampled by Select sample creator Esti…" at bounding box center [494, 253] width 503 height 358
click at [732, 449] on button "Save" at bounding box center [733, 456] width 25 height 16
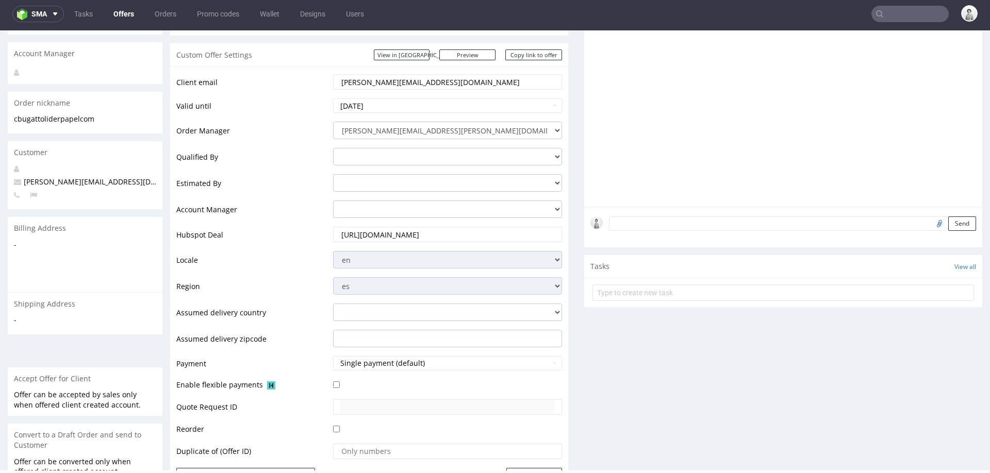
scroll to position [0, 0]
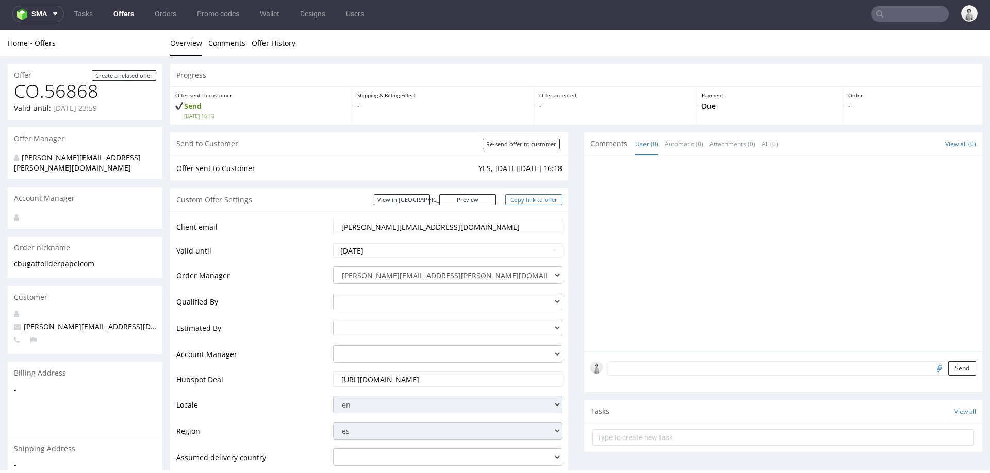
click at [527, 200] on link "Copy link to offer" at bounding box center [533, 199] width 57 height 11
click at [539, 197] on link "Copy link to offer" at bounding box center [533, 199] width 57 height 11
click at [497, 146] on input "Re-send offer to customer" at bounding box center [521, 144] width 77 height 11
type input "In progress..."
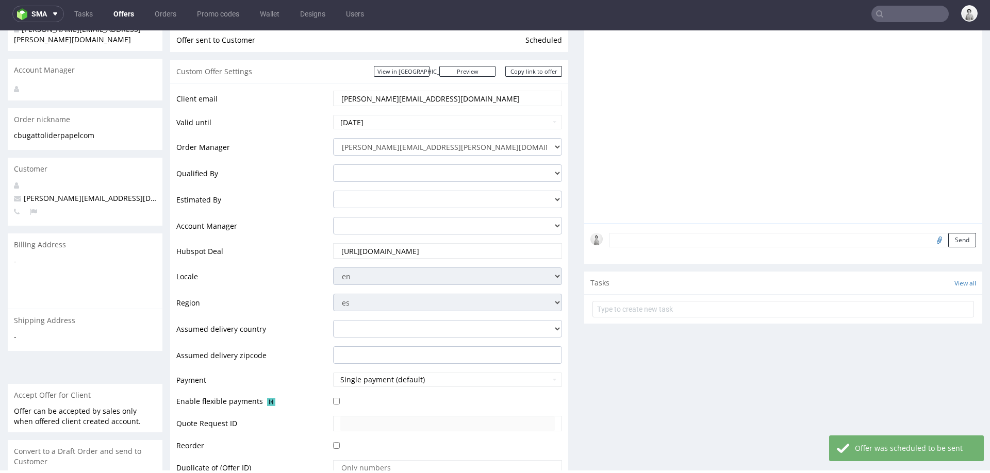
scroll to position [595, 0]
